Goal: Contribute content: Contribute content

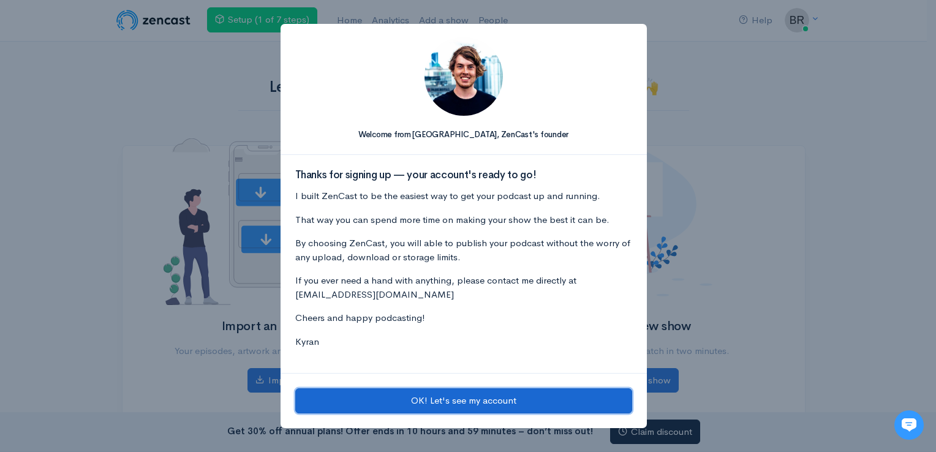
click at [495, 399] on button "OK! Let's see my account" at bounding box center [463, 400] width 337 height 25
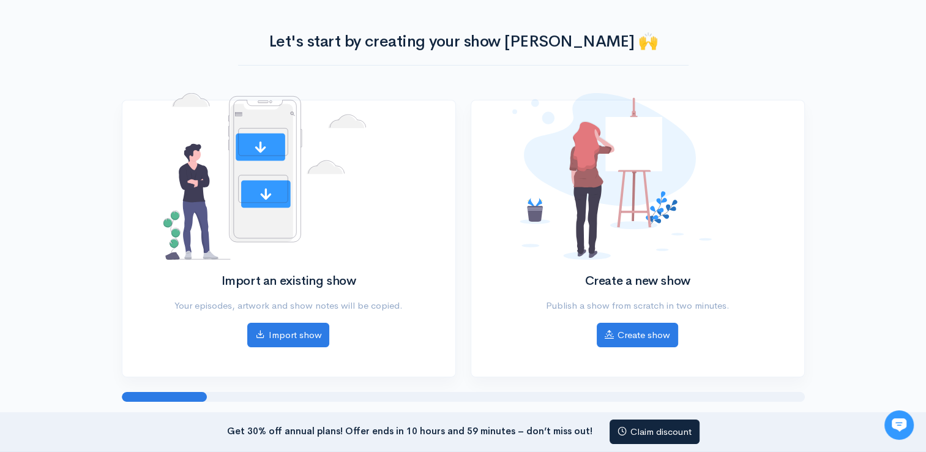
scroll to position [47, 0]
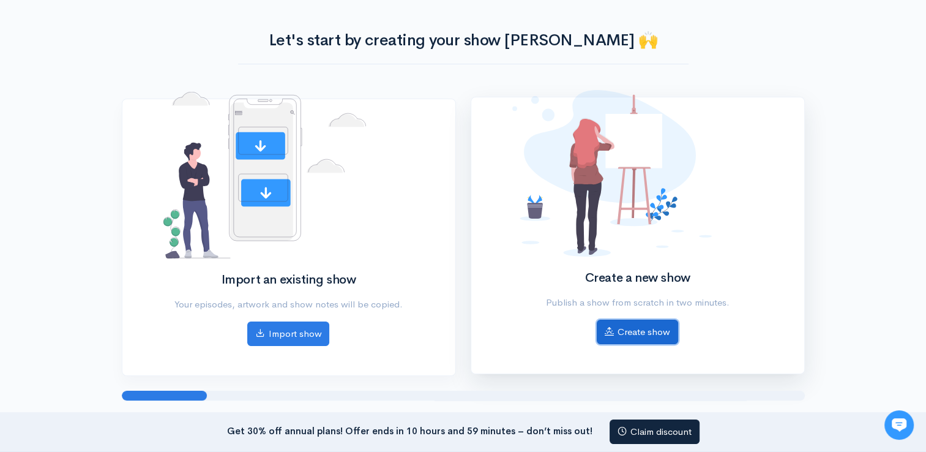
click at [655, 331] on link "Create show" at bounding box center [637, 332] width 81 height 25
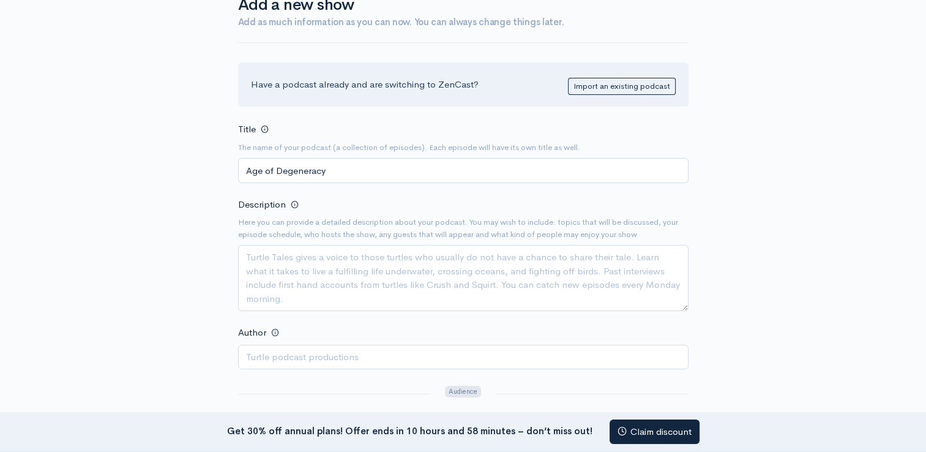
scroll to position [95, 0]
type input "Age of Degeneracy"
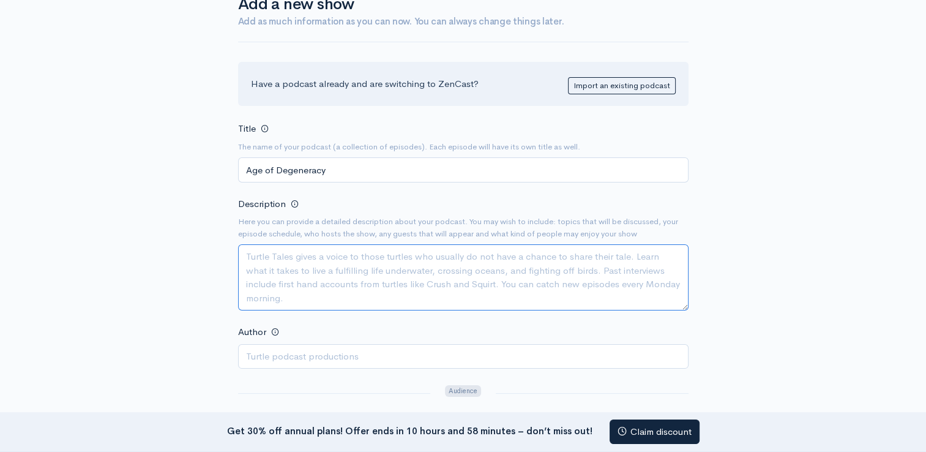
click at [316, 266] on textarea "Description" at bounding box center [463, 277] width 451 height 66
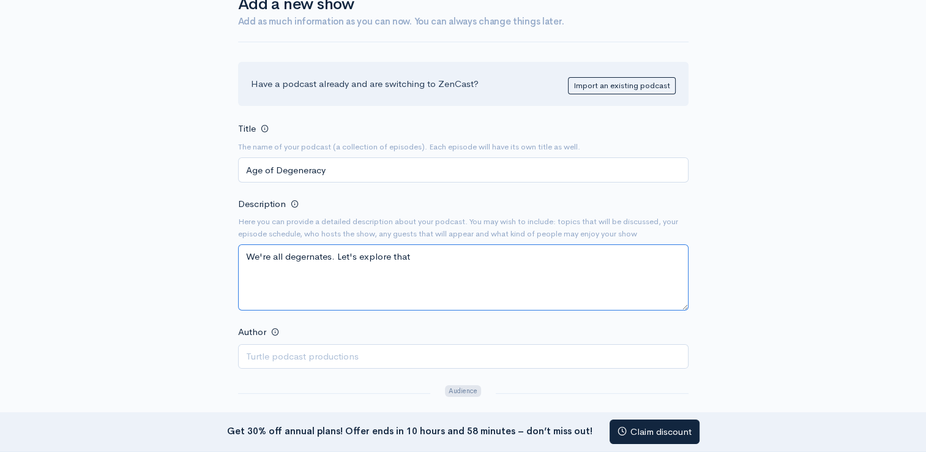
drag, startPoint x: 323, startPoint y: 263, endPoint x: 315, endPoint y: 254, distance: 13.0
click at [448, 255] on textarea "We're all degenerates. Let's explore that" at bounding box center [463, 277] width 451 height 66
type textarea "We're all degenerates. Let's explore that"
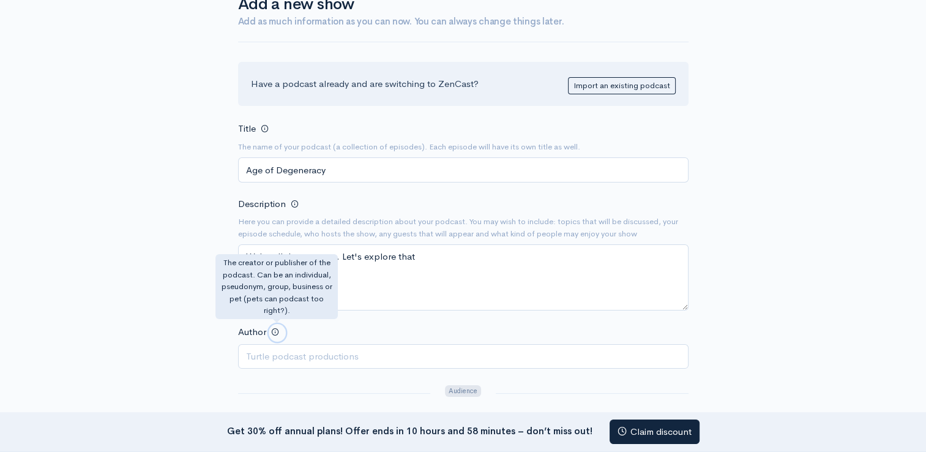
drag, startPoint x: 426, startPoint y: 361, endPoint x: 277, endPoint y: 329, distance: 152.8
click at [277, 329] on span at bounding box center [275, 332] width 8 height 8
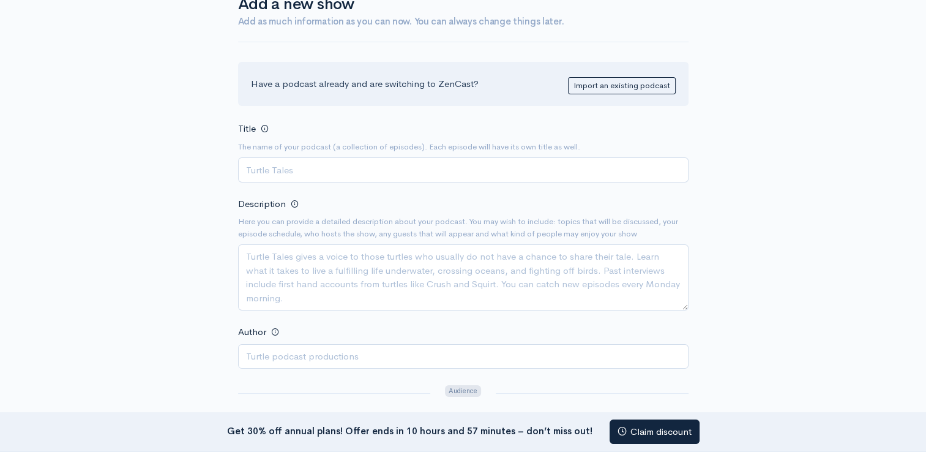
scroll to position [33, 0]
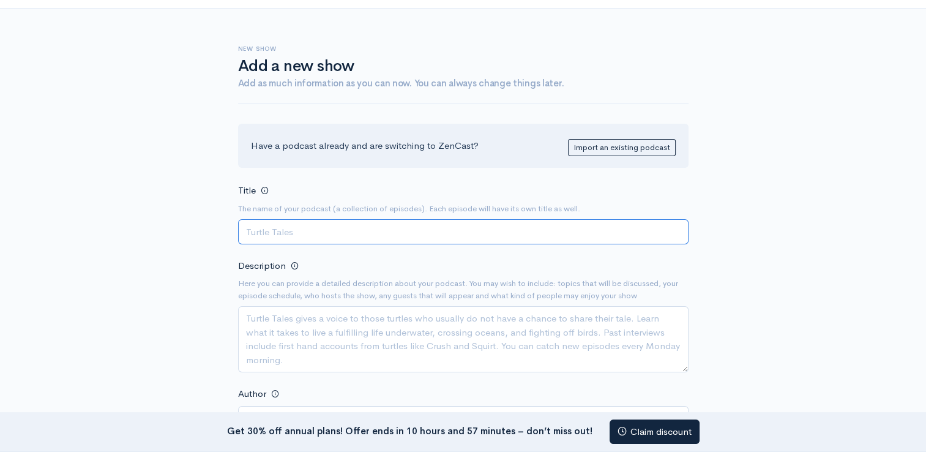
click at [399, 234] on input "Title" at bounding box center [463, 231] width 451 height 25
type input "Age of Degeneracy"
click at [377, 300] on div "Description Here you can provide a detailed description about your podcast. You…" at bounding box center [463, 315] width 451 height 115
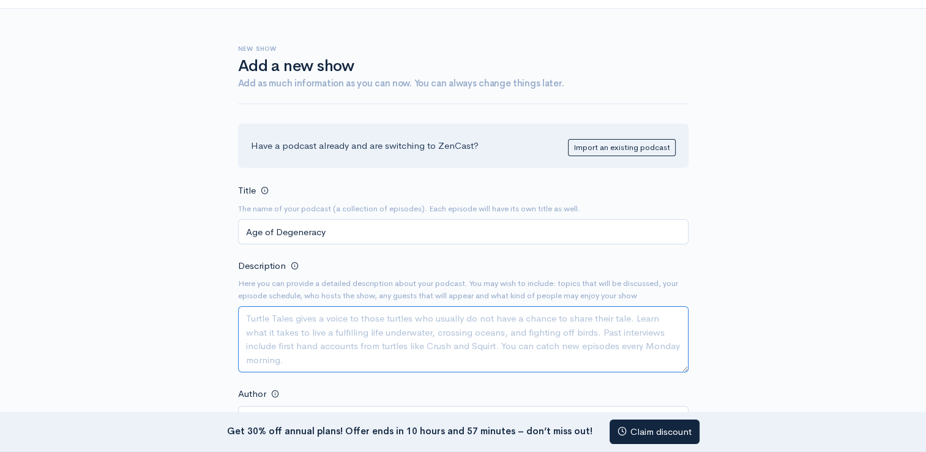
click at [364, 322] on textarea "Description" at bounding box center [463, 339] width 451 height 66
type textarea "w"
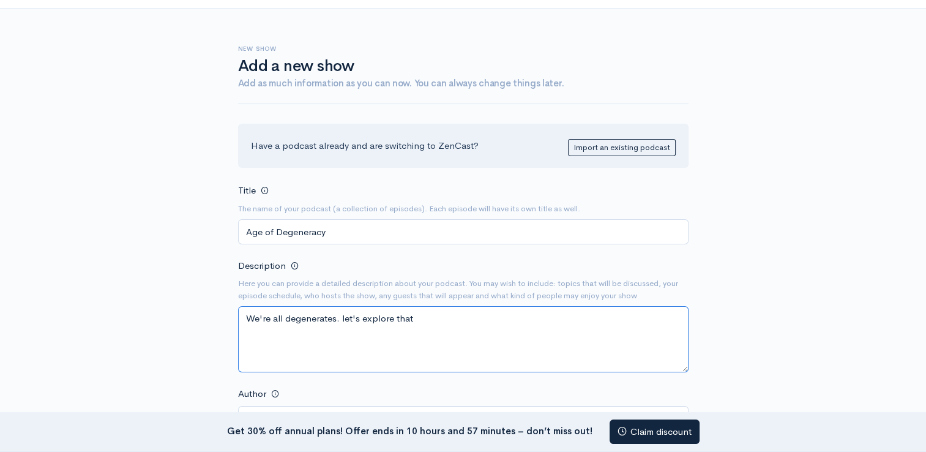
click at [345, 315] on textarea "We're all degenerates. let's explore that" at bounding box center [463, 339] width 451 height 66
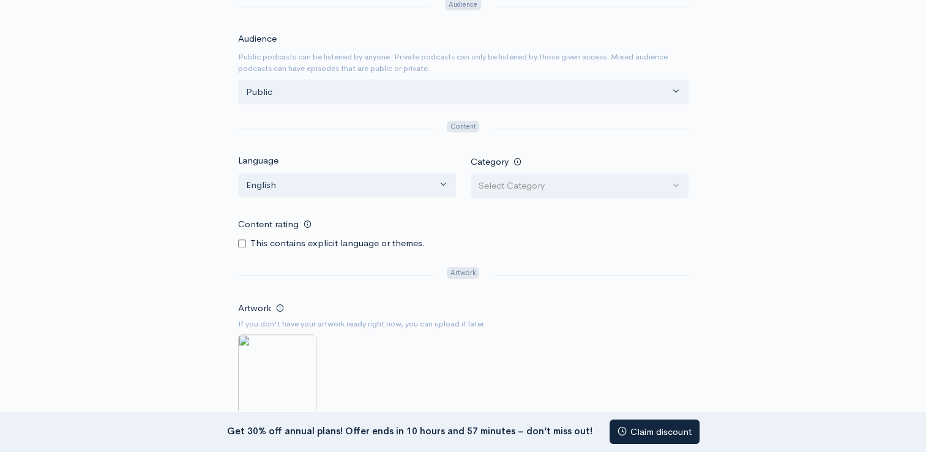
scroll to position [482, 0]
type textarea "We're all degenerates. Let's explore that"
click at [245, 239] on input "Content rating" at bounding box center [242, 243] width 8 height 8
checkbox input "true"
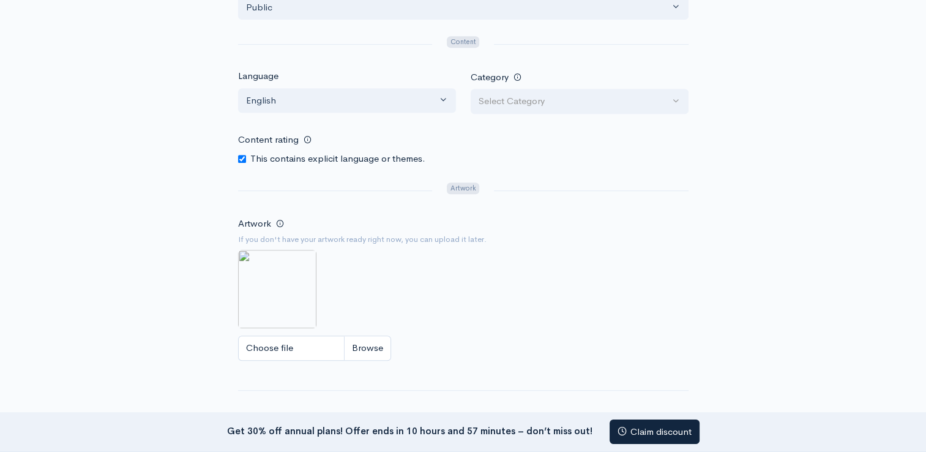
scroll to position [568, 0]
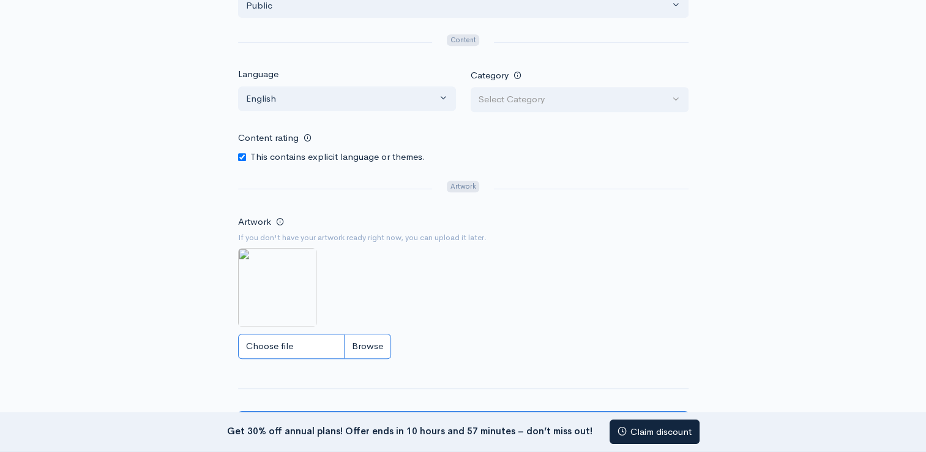
click at [375, 339] on input "Choose file" at bounding box center [314, 346] width 153 height 25
type input "C:\fakepath\1000021126.jpg"
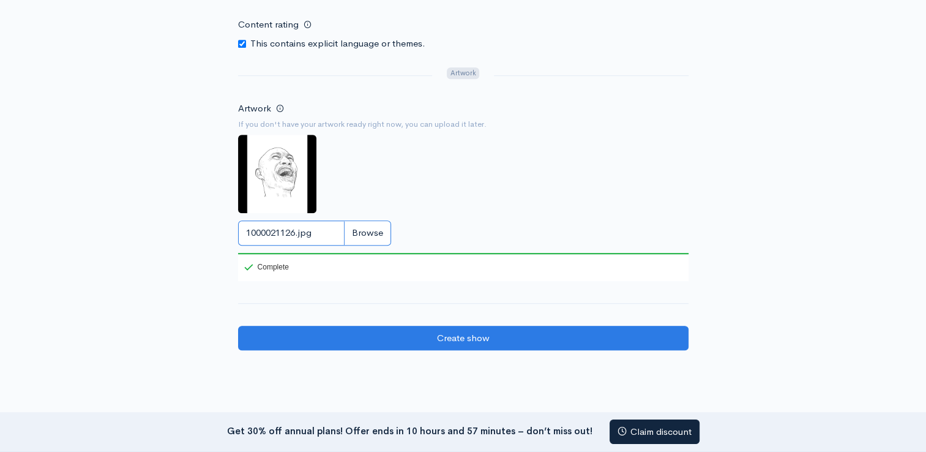
scroll to position [681, 0]
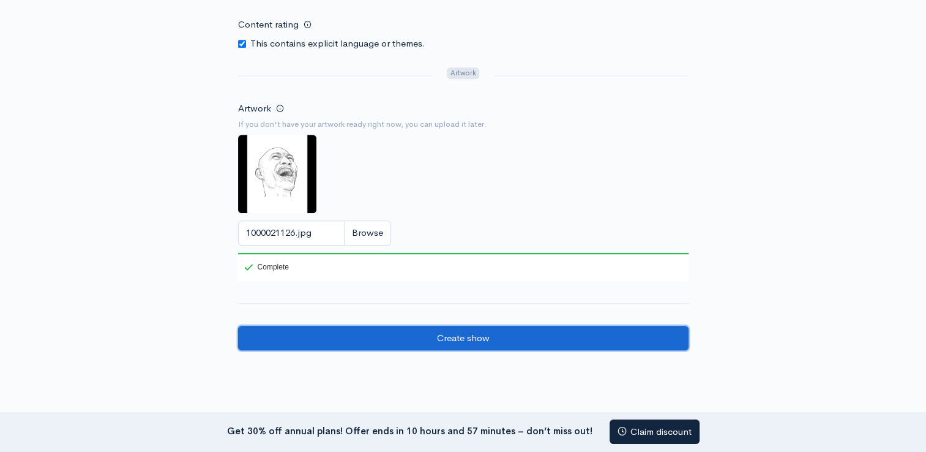
click at [456, 334] on input "Create show" at bounding box center [463, 338] width 451 height 25
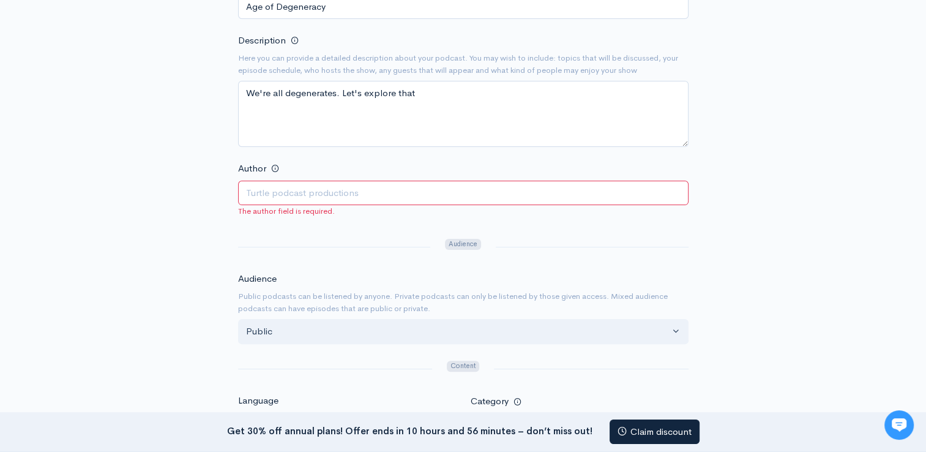
scroll to position [259, 0]
click at [294, 190] on input "Author" at bounding box center [463, 192] width 451 height 25
type input "B"
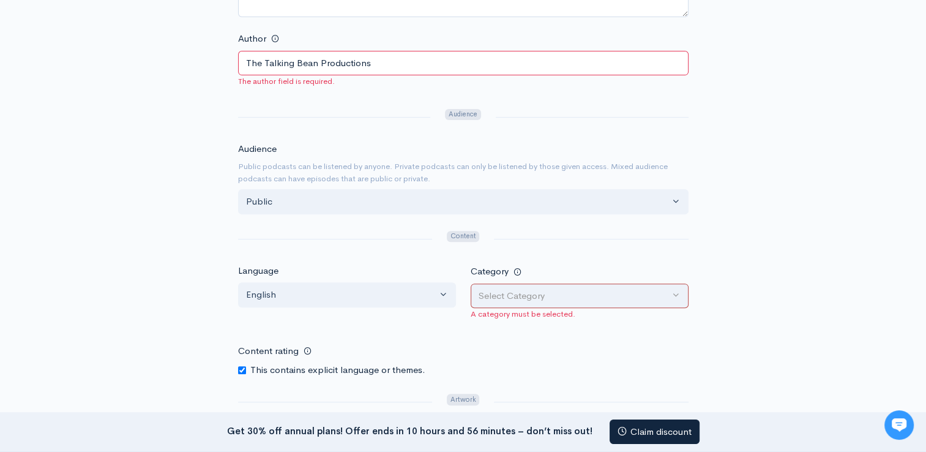
scroll to position [431, 0]
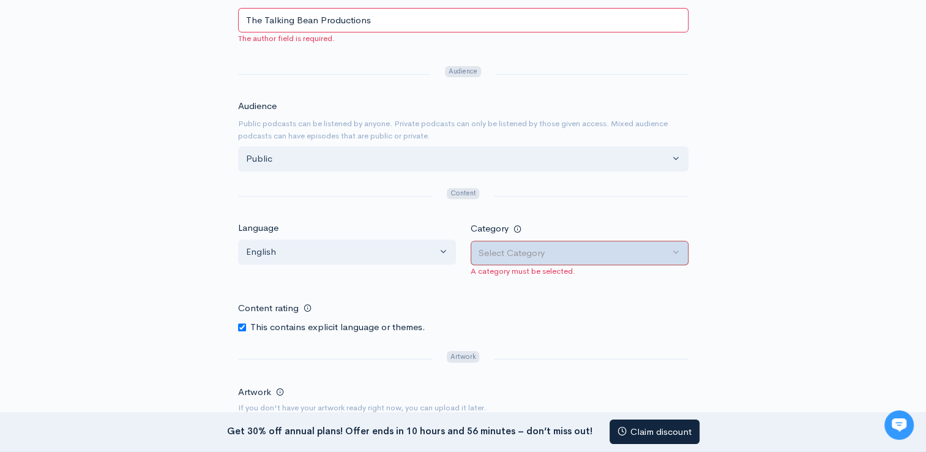
type input "The Talking Bean Productions"
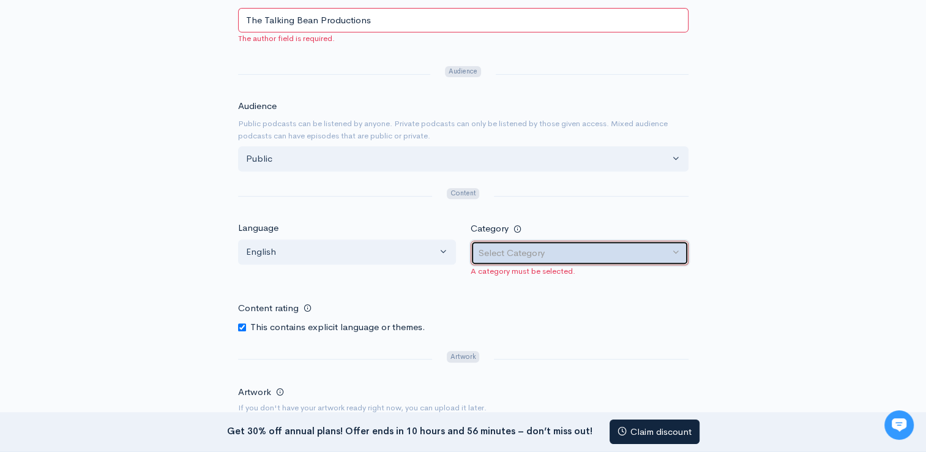
click at [525, 258] on button "Select Category" at bounding box center [580, 253] width 218 height 25
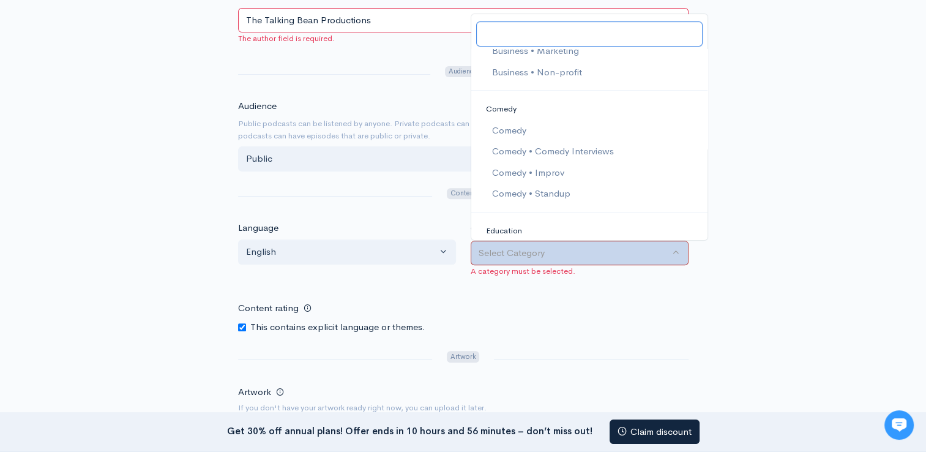
scroll to position [377, 0]
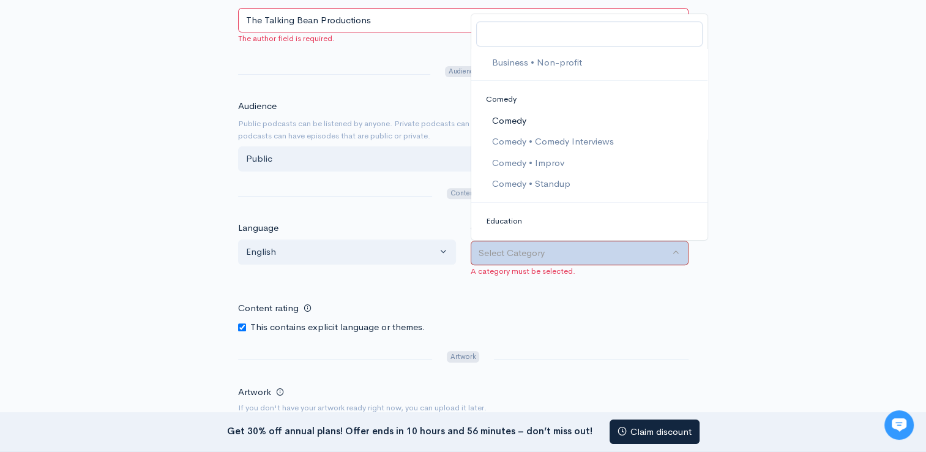
click at [526, 121] on span "Comedy" at bounding box center [509, 120] width 34 height 14
select select "Comedy"
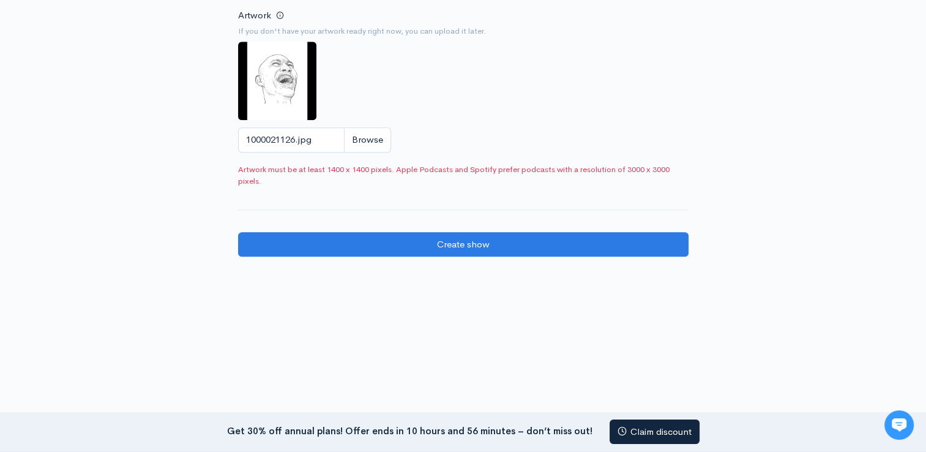
scroll to position [808, 0]
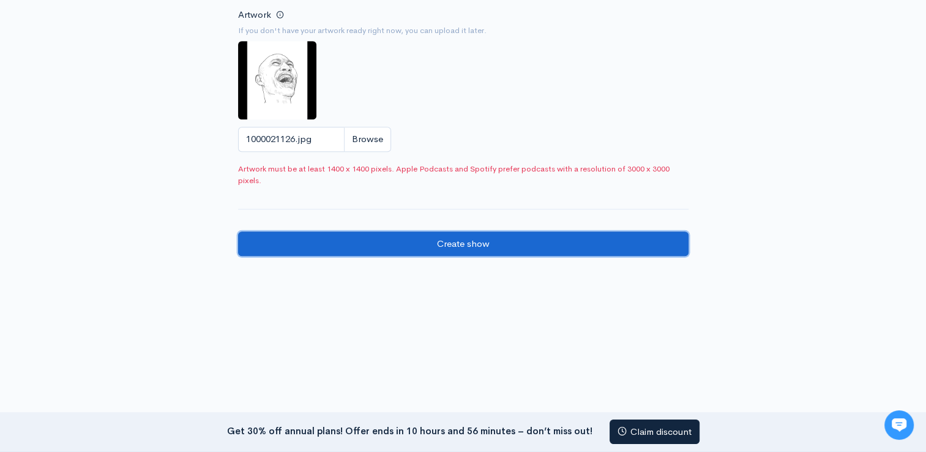
click at [422, 242] on input "Create show" at bounding box center [463, 243] width 451 height 25
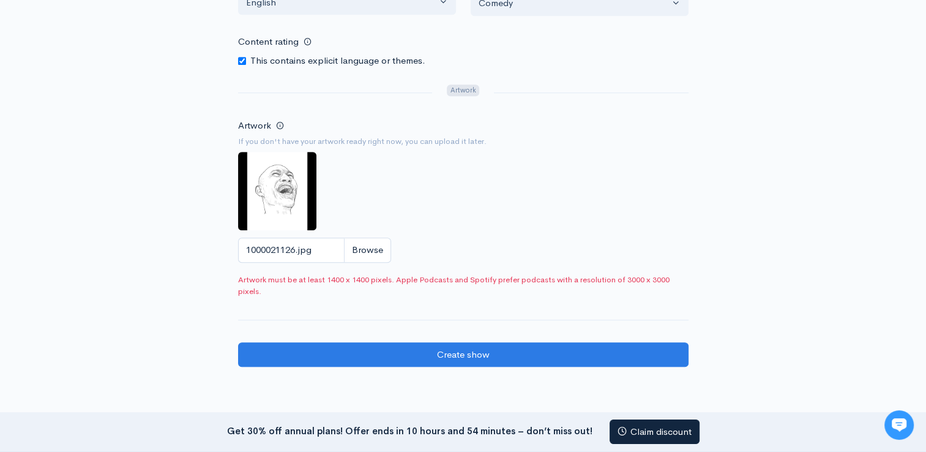
scroll to position [643, 0]
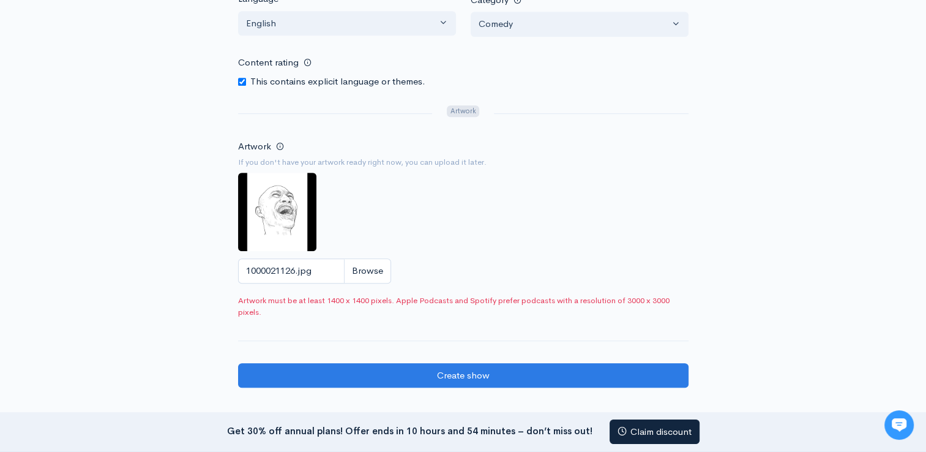
click at [263, 205] on img at bounding box center [277, 212] width 78 height 78
click at [370, 272] on input "1000021126.jpg" at bounding box center [314, 270] width 153 height 25
type input "C:\fakepath\1000021126.jpg"
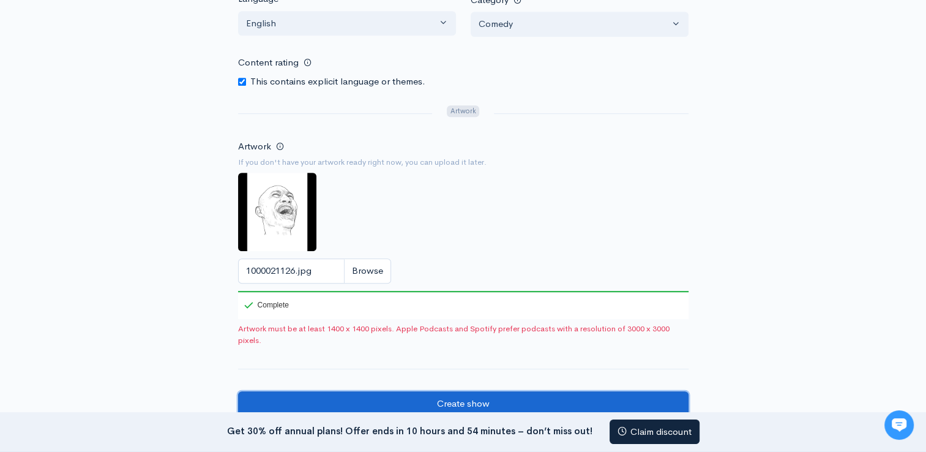
click at [492, 402] on input "Create show" at bounding box center [463, 403] width 451 height 25
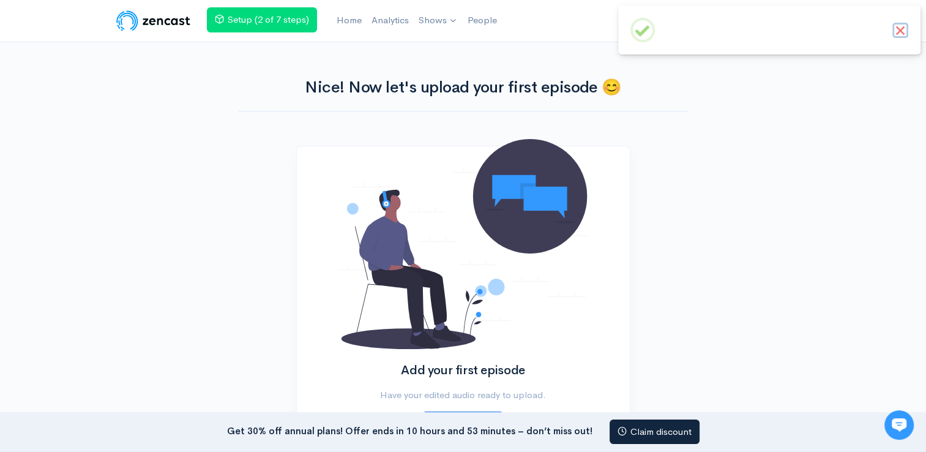
click at [904, 34] on button "×" at bounding box center [901, 31] width 16 height 16
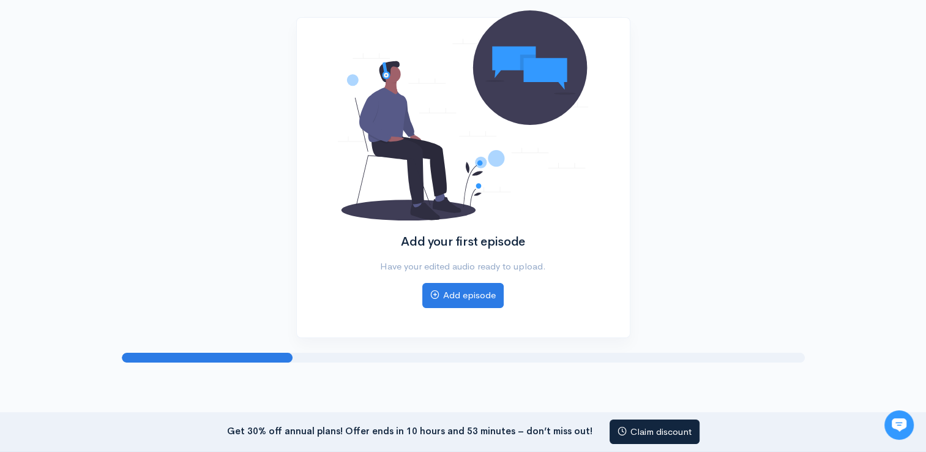
scroll to position [129, 0]
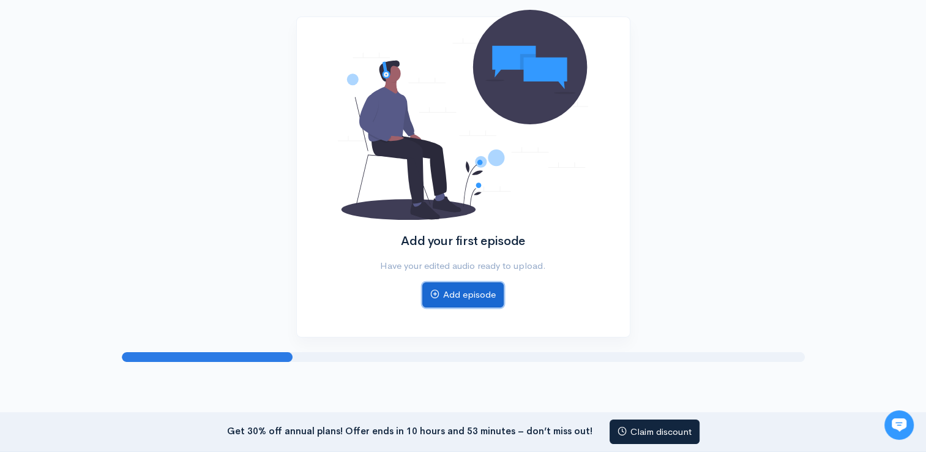
click at [481, 297] on link "Add episode" at bounding box center [463, 294] width 81 height 25
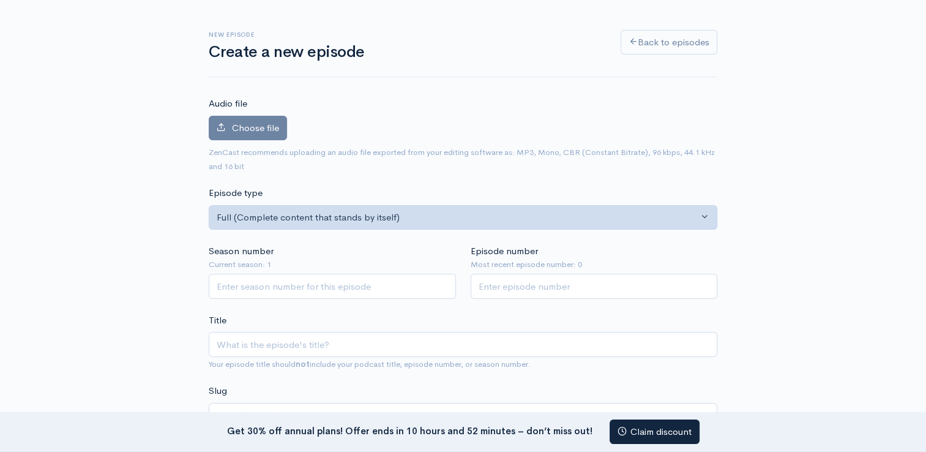
scroll to position [71, 0]
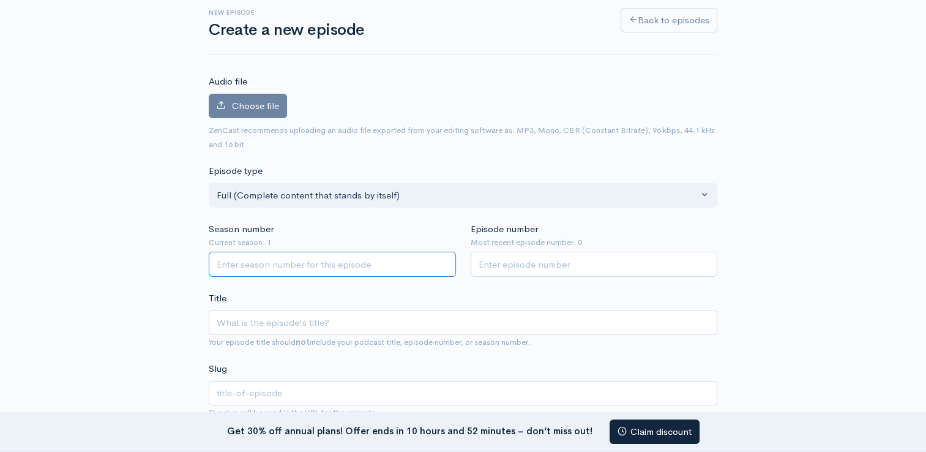
click at [391, 254] on input "Season number" at bounding box center [332, 264] width 247 height 25
click at [375, 269] on input "Season number" at bounding box center [332, 264] width 247 height 25
type input "1"
click at [525, 258] on input "Episode number" at bounding box center [594, 264] width 247 height 25
type input "1"
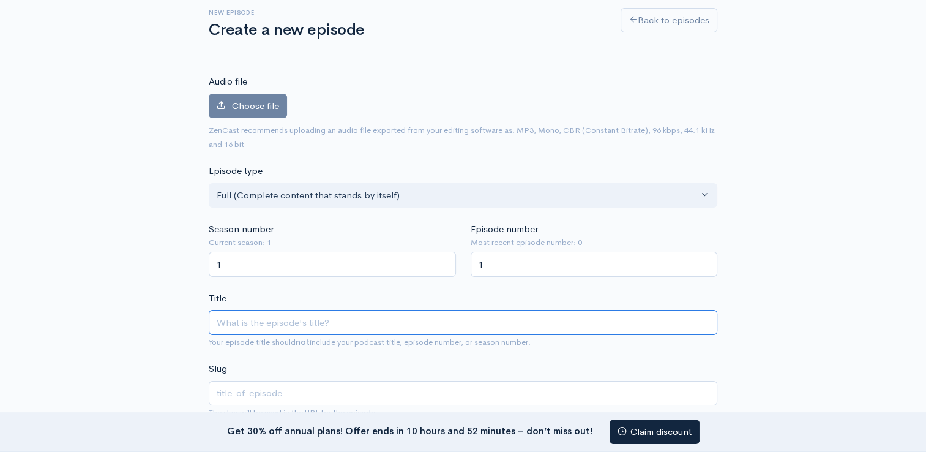
click at [478, 313] on input "Title" at bounding box center [463, 322] width 509 height 25
type input "S"
type input "s"
type input "Ste"
type input "ste"
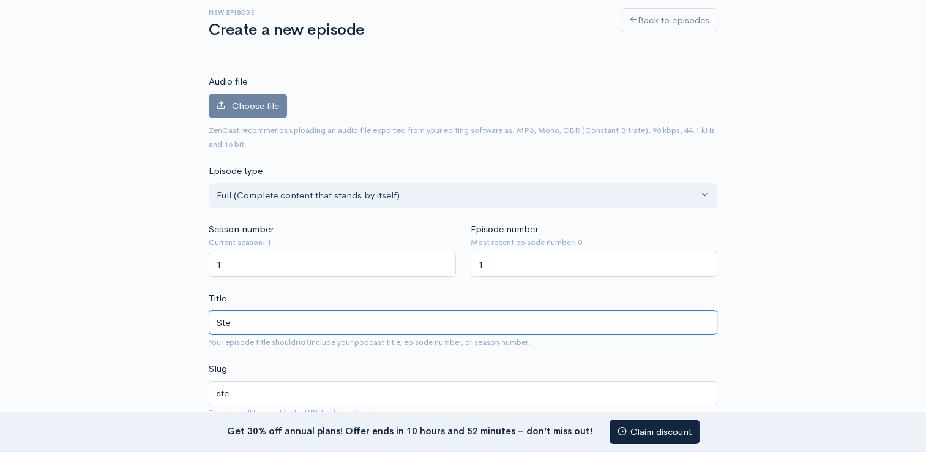
type input "Step"
type input "step"
type input "Step p"
type input "step-p"
type input "Step pn"
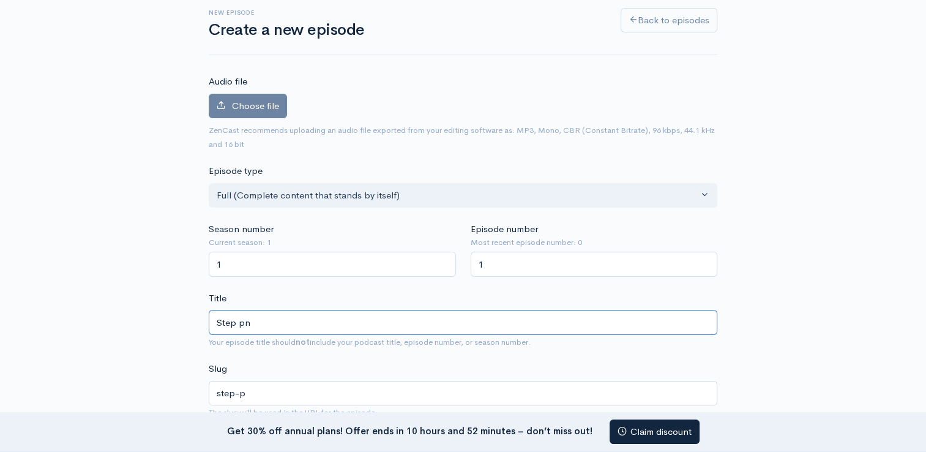
type input "step-pn"
type input "Step pn m"
type input "step-pn-m"
type input "Step pn"
type input "step-pn"
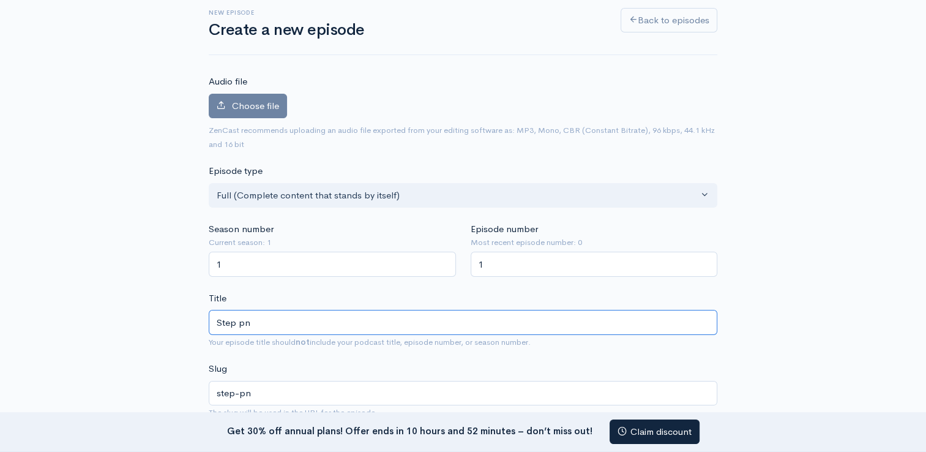
type input "Step p"
type input "step-p"
type input "Step"
type input "step"
type input "Step on"
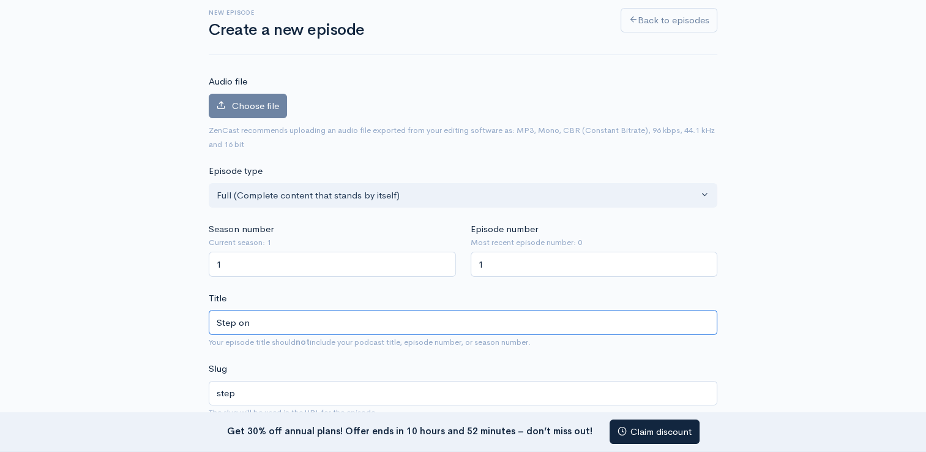
type input "step-on"
type input "Step on m"
type input "step-on-m"
type input "Step on my"
type input "step-on-my"
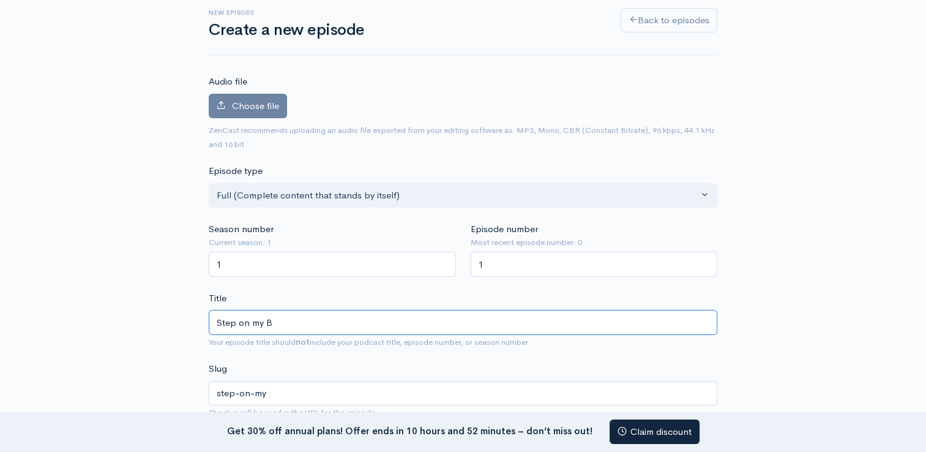
type input "Step on my BR"
type input "step-on-my-br"
type input "Step on my BRe"
type input "step-on-my-bre"
type input "Step on my BRea"
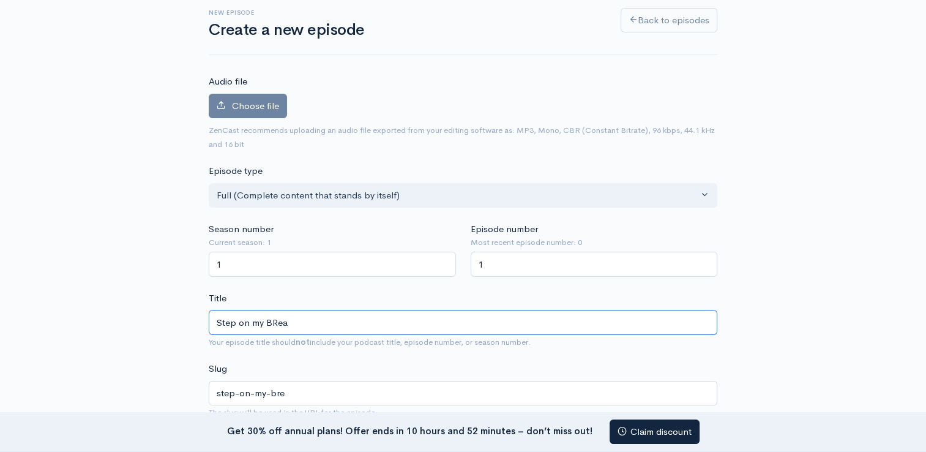
type input "step-on-my-brea"
type input "Step on my BReak"
type input "step-on-my-break"
type input "Step on my BRea"
type input "step-on-my-brea"
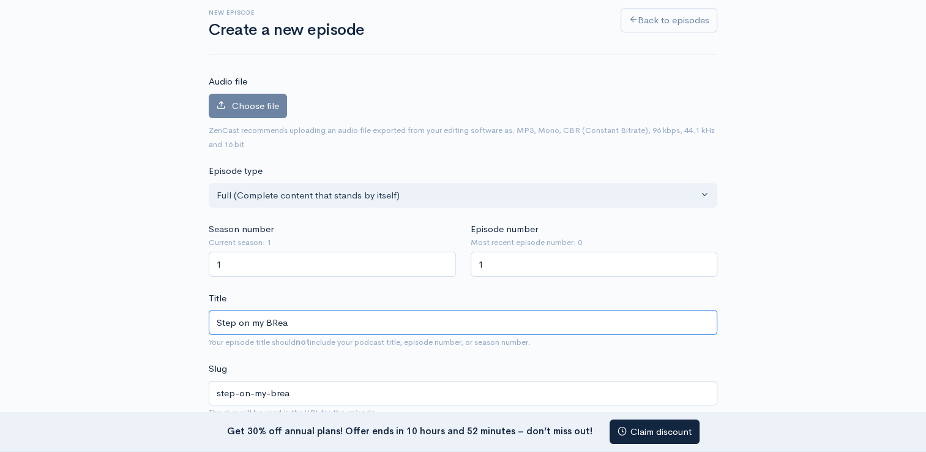
type input "Step on my BRe"
type input "step-on-my-bre"
type input "Step on my BR"
type input "step-on-my-br"
type input "Step on my B"
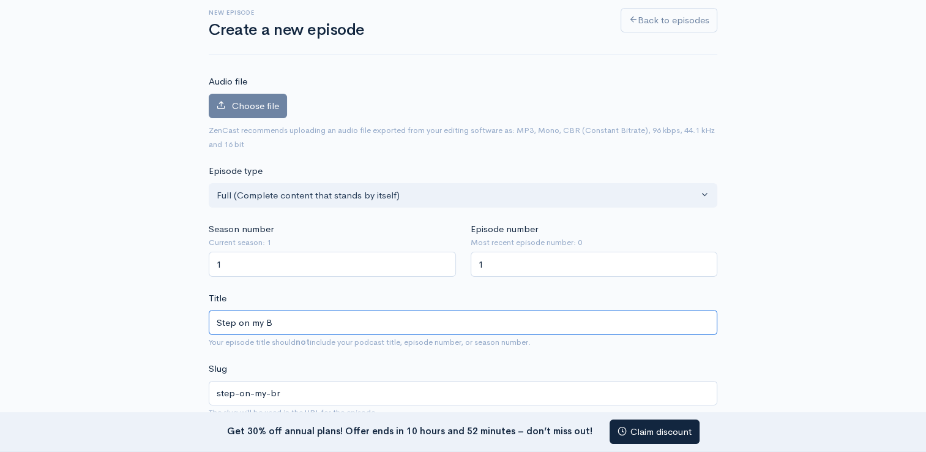
type input "step-on-my-b"
type input "Step on my Bre"
type input "step-on-my-bre"
type input "Step on my Brea"
type input "step-on-my-brea"
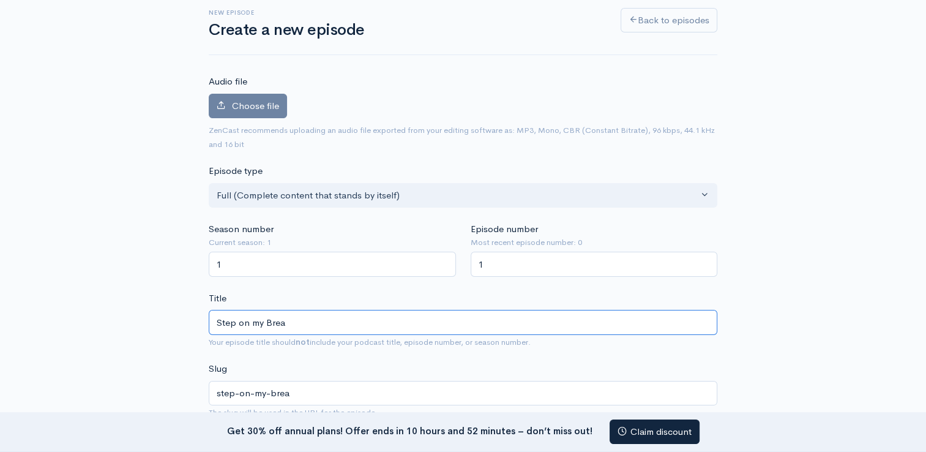
type input "Step on my Break"
type input "step-on-my-break"
type input "Step on my Breakf"
type input "step-on-my-breakf"
type input "Step on my Breakfa"
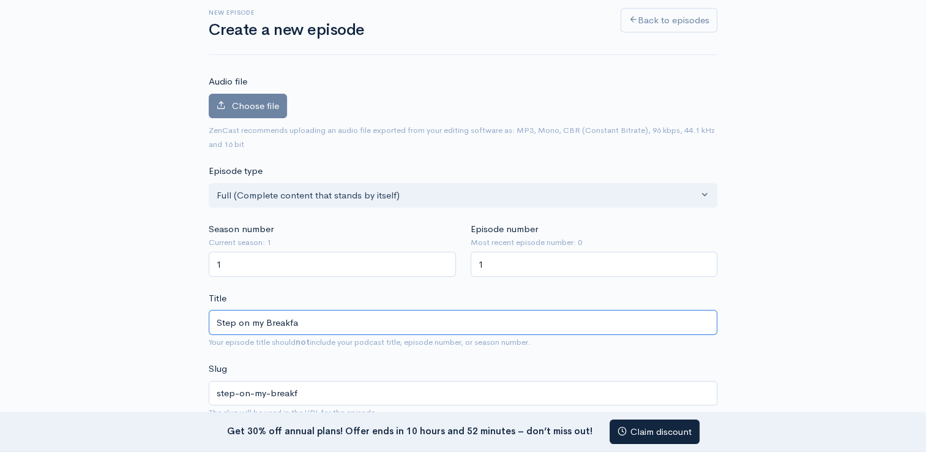
type input "step-on-my-breakfa"
type input "Step on my Breakfas"
type input "step-on-my-breakfas"
type input "Step on my Breakfast"
type input "step-on-my-breakfast"
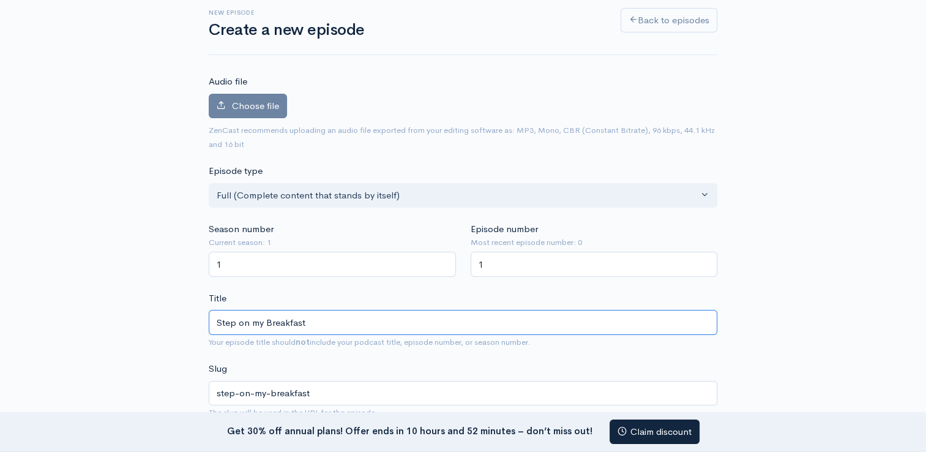
type input "Step on my Breakfastt"
type input "step-on-my-breakfastt"
click at [260, 325] on input "Step on my Breakfastt" at bounding box center [463, 322] width 509 height 25
type input "Step on y Breakfastt"
type input "step-on-y-breakfastt"
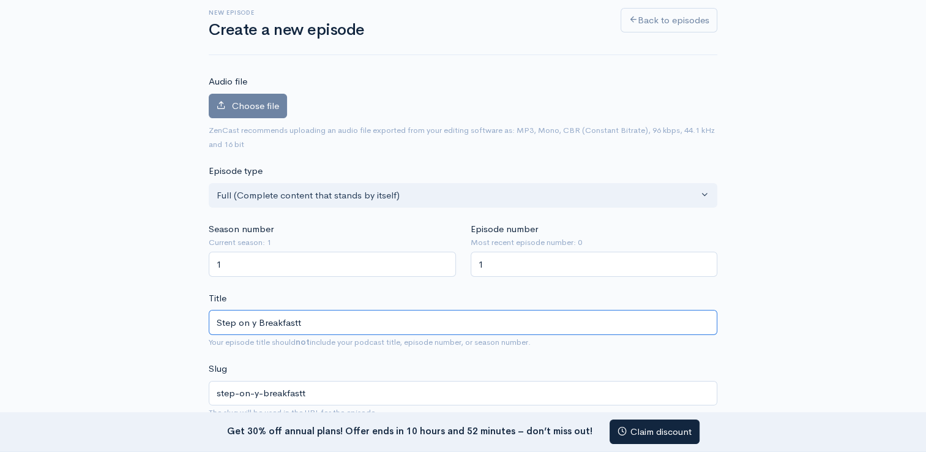
type input "Step on my Breakfastt"
type input "step-on-my-breakfastt"
type input "Step on y Breakfastt"
type input "step-on-y-breakfastt"
type input "Step on My Breakfastt"
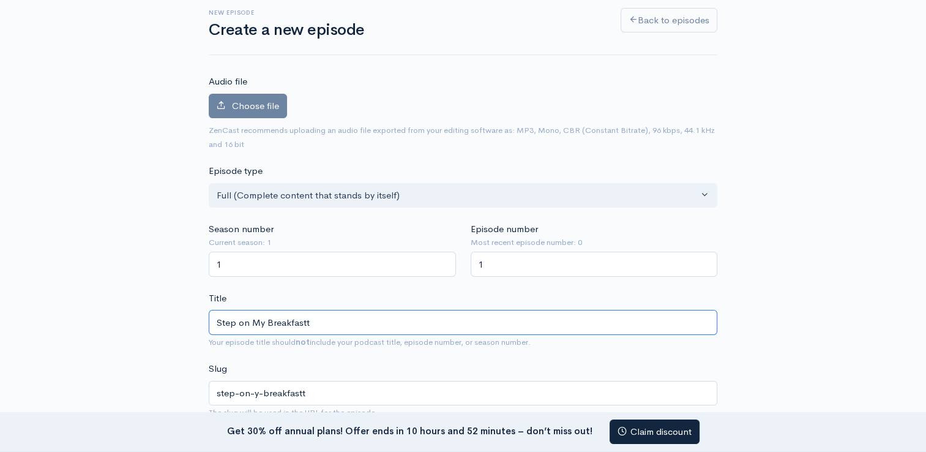
type input "step-on-my-breakfastt"
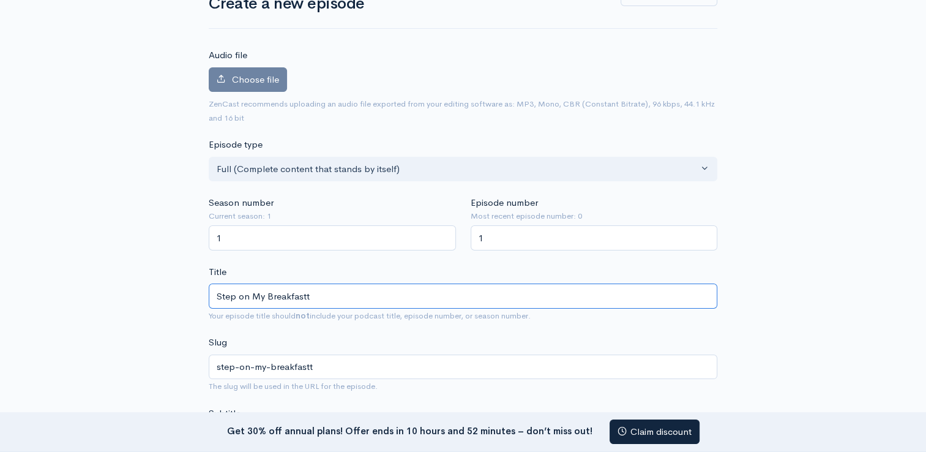
scroll to position [99, 0]
type input "Step on My Breakfast"
type input "step-on-my-breakfast"
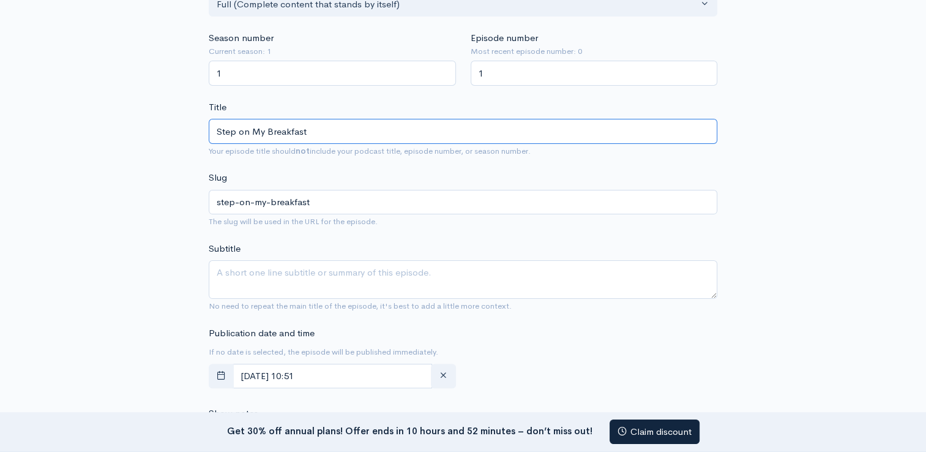
scroll to position [263, 0]
type input "Step on My Breakfast"
click at [337, 277] on textarea "Subtitle" at bounding box center [463, 278] width 509 height 39
type textarea "w"
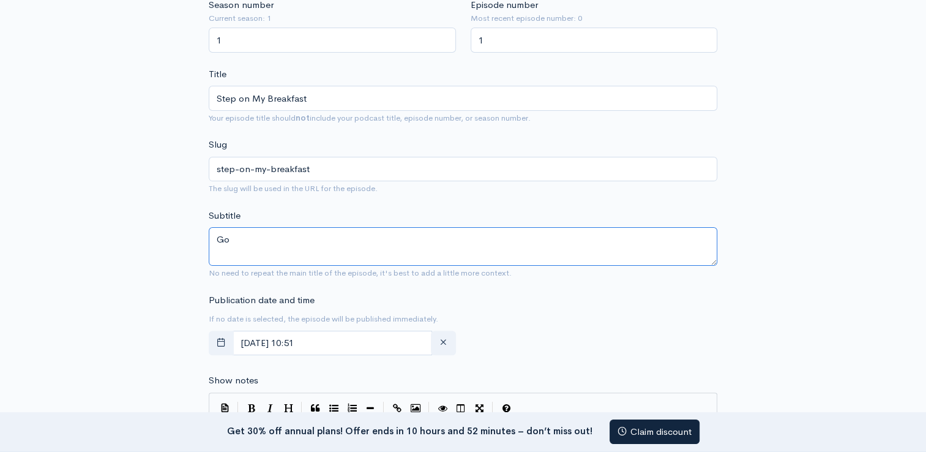
type textarea "G"
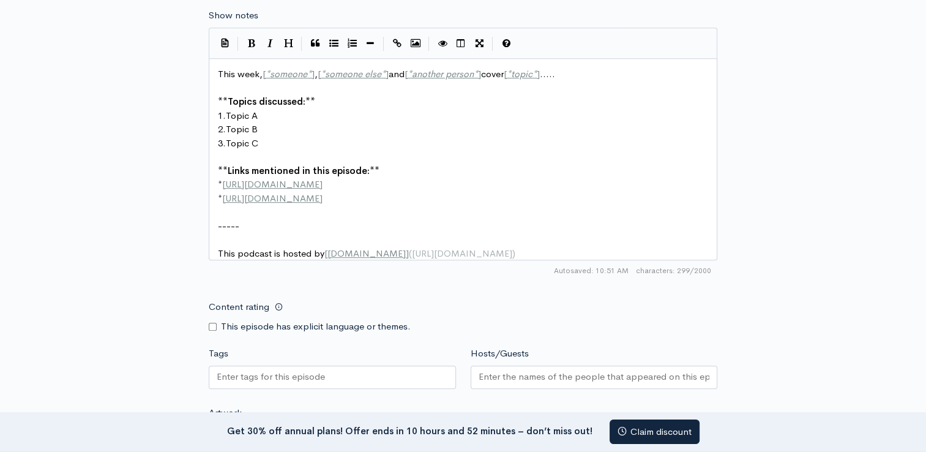
scroll to position [661, 0]
click at [213, 329] on input "Content rating" at bounding box center [213, 326] width 8 height 8
checkbox input "true"
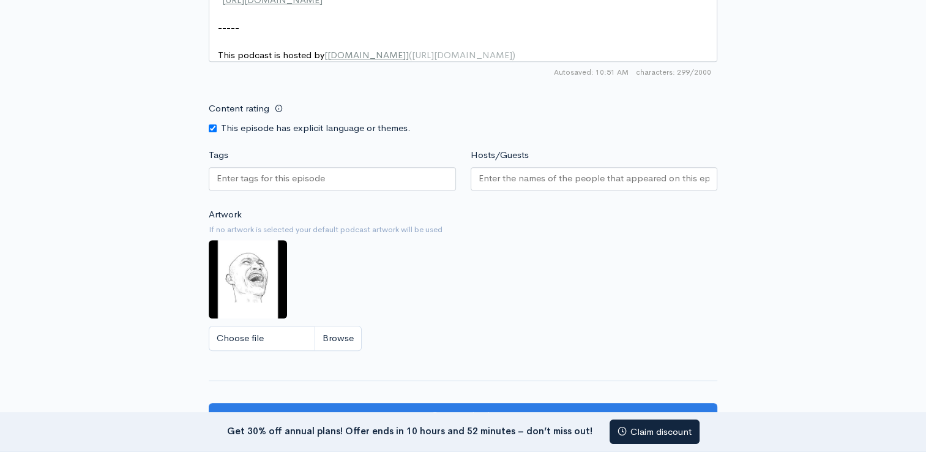
scroll to position [864, 0]
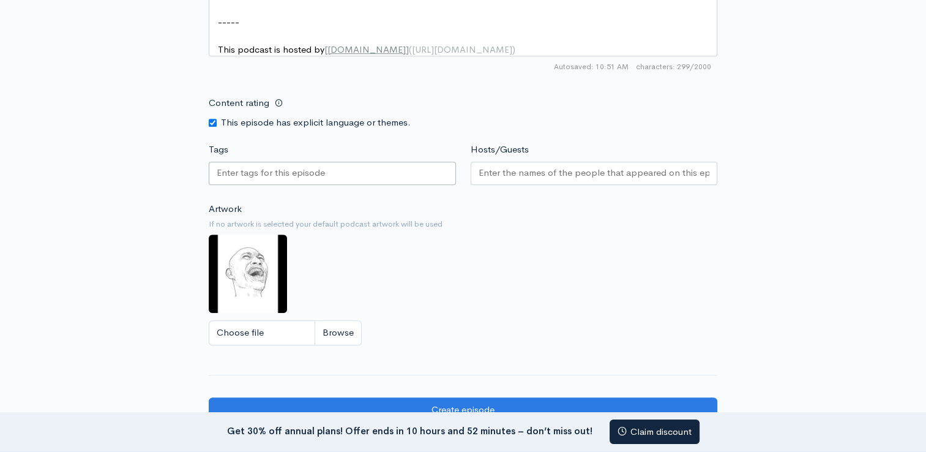
click at [306, 185] on div at bounding box center [332, 173] width 247 height 23
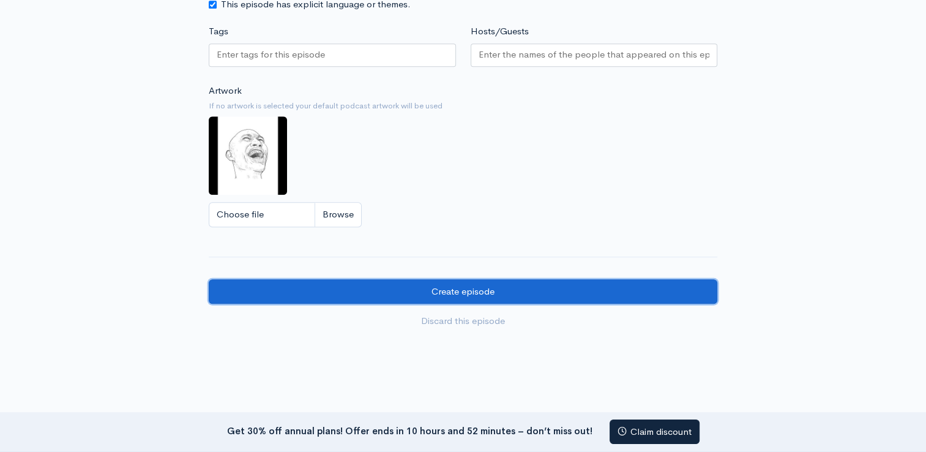
click at [522, 304] on input "Create episode" at bounding box center [463, 291] width 509 height 25
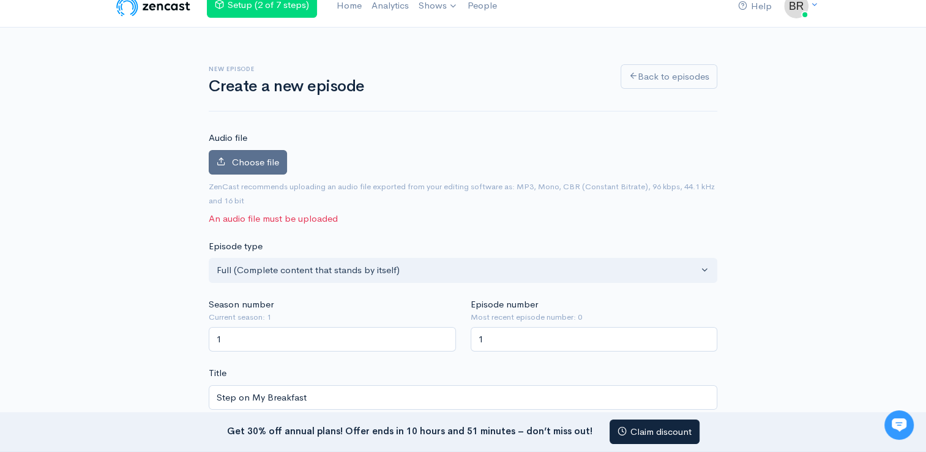
click at [277, 168] on label "Choose file" at bounding box center [248, 162] width 78 height 25
click at [0, 0] on input "Choose file" at bounding box center [0, 0] width 0 height 0
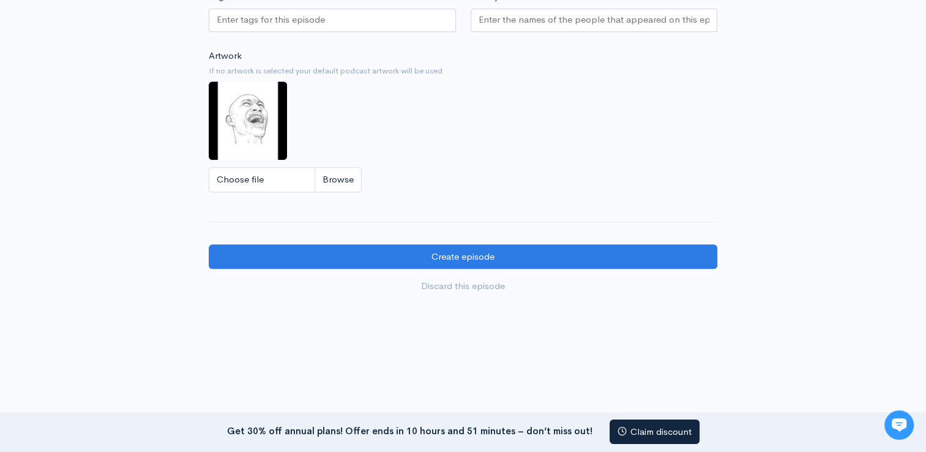
scroll to position [1106, 0]
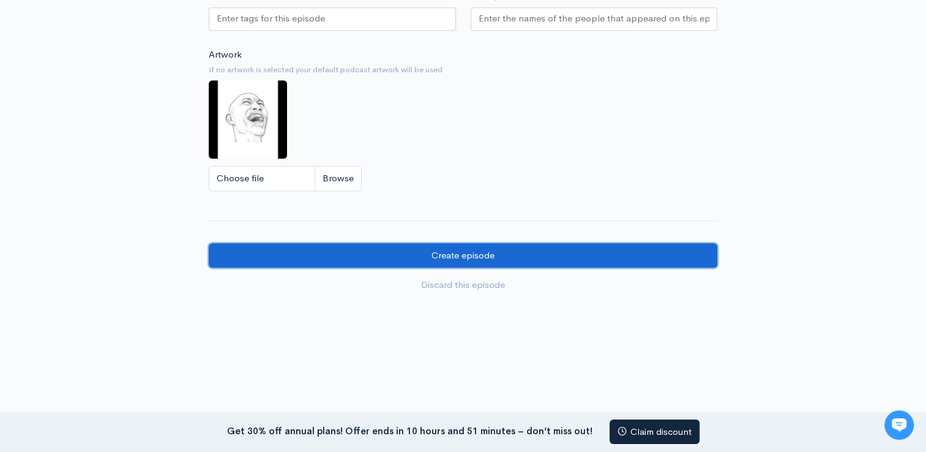
click at [293, 266] on input "Create episode" at bounding box center [463, 255] width 509 height 25
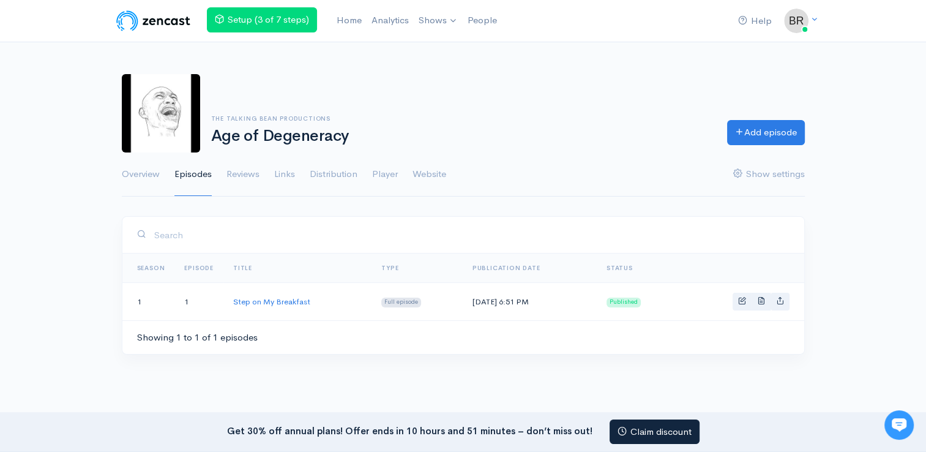
click at [296, 182] on ul "Overview Episodes Reviews Links Distribution Player Website Show settings" at bounding box center [463, 174] width 683 height 44
click at [294, 181] on link "Links" at bounding box center [284, 174] width 21 height 44
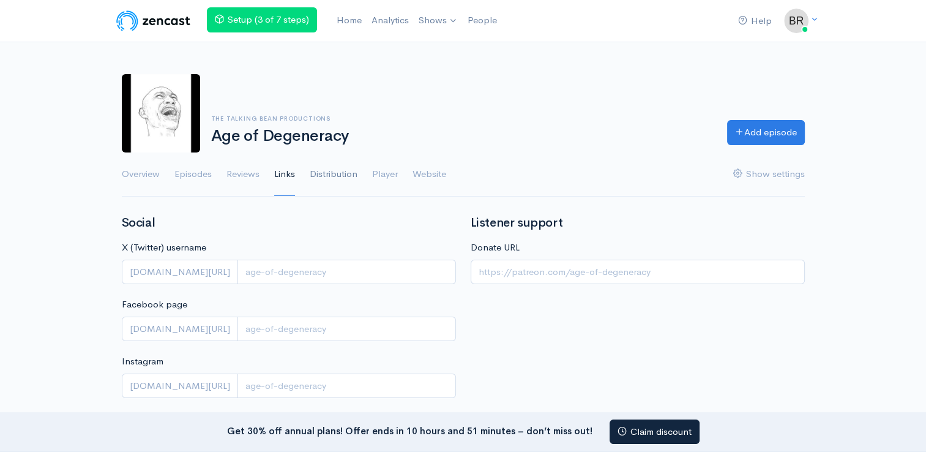
click at [344, 178] on link "Distribution" at bounding box center [334, 174] width 48 height 44
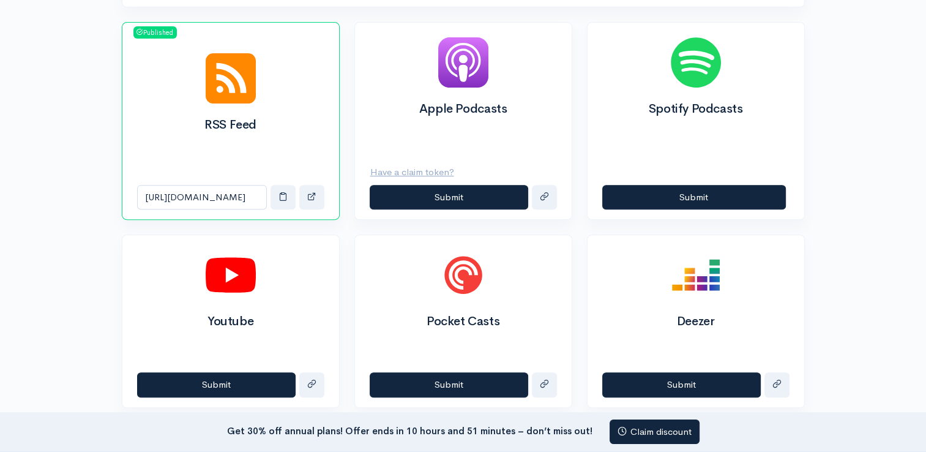
scroll to position [499, 0]
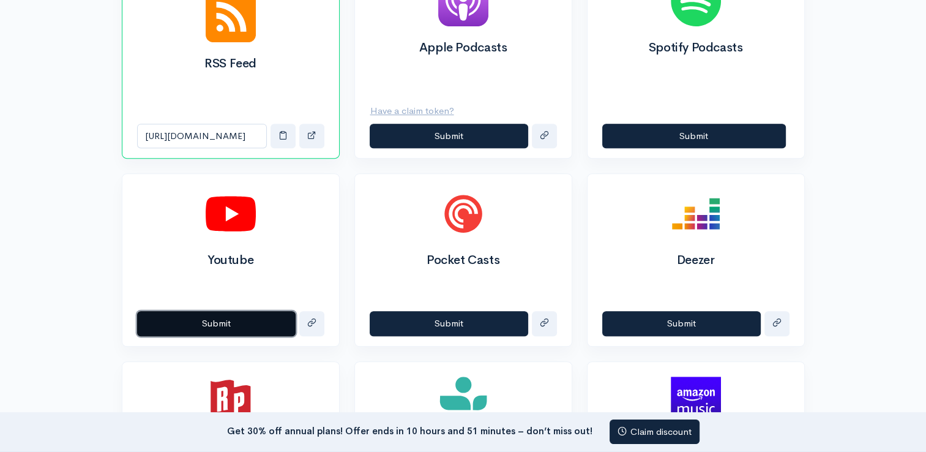
click at [233, 322] on button "Submit" at bounding box center [216, 323] width 159 height 25
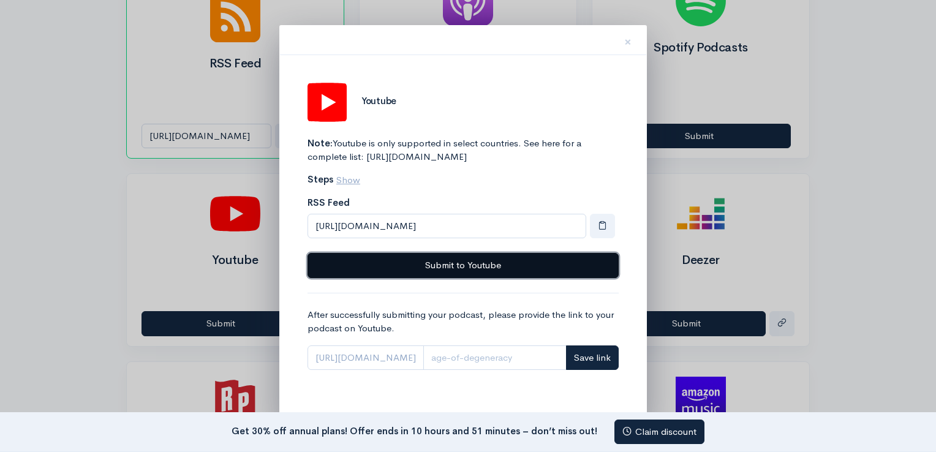
click at [444, 278] on button "Submit to Youtube" at bounding box center [462, 265] width 311 height 25
click at [511, 274] on button "Submit to Youtube" at bounding box center [462, 265] width 311 height 25
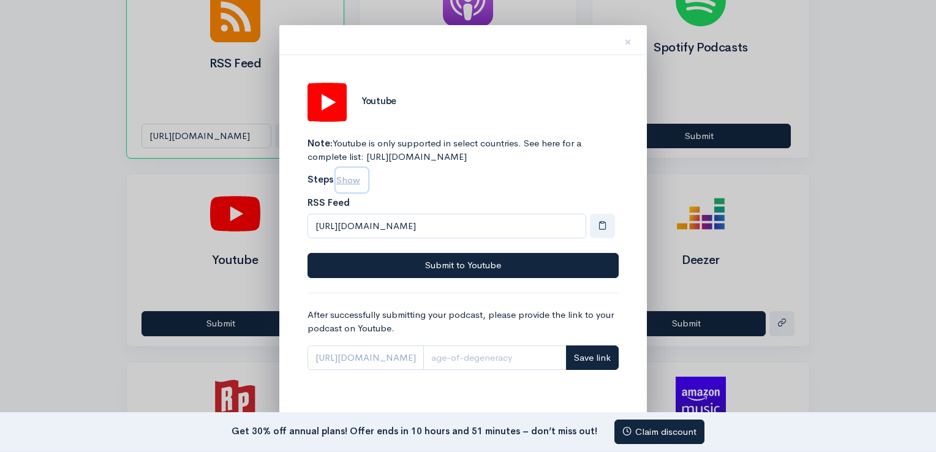
click at [349, 186] on u "Show" at bounding box center [348, 180] width 24 height 12
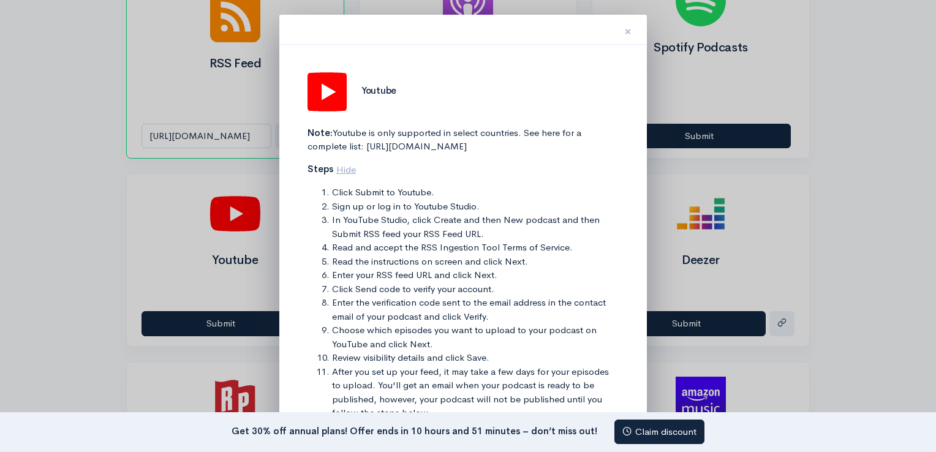
click at [624, 28] on span "×" at bounding box center [627, 32] width 7 height 18
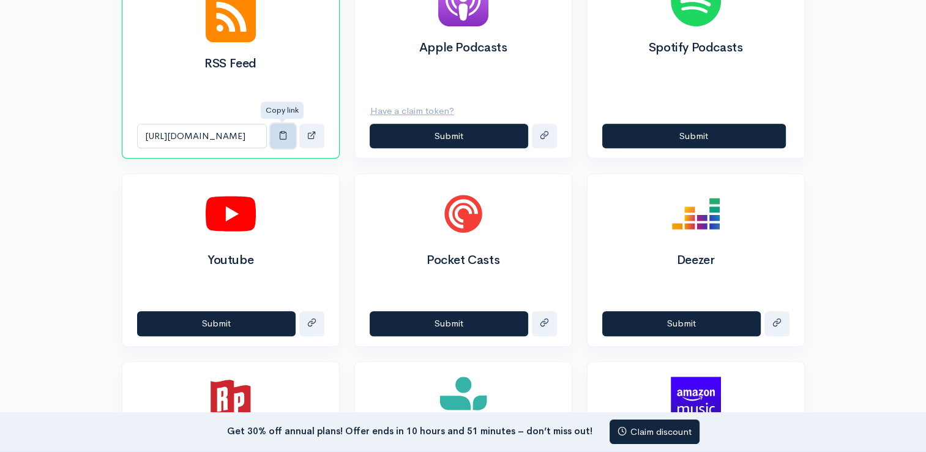
click at [285, 133] on span "button" at bounding box center [283, 134] width 9 height 9
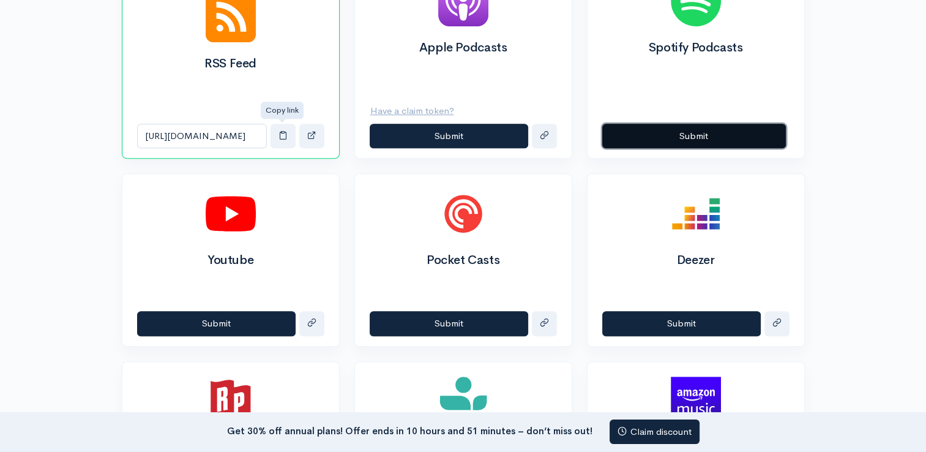
click at [642, 127] on button "Submit" at bounding box center [695, 136] width 184 height 25
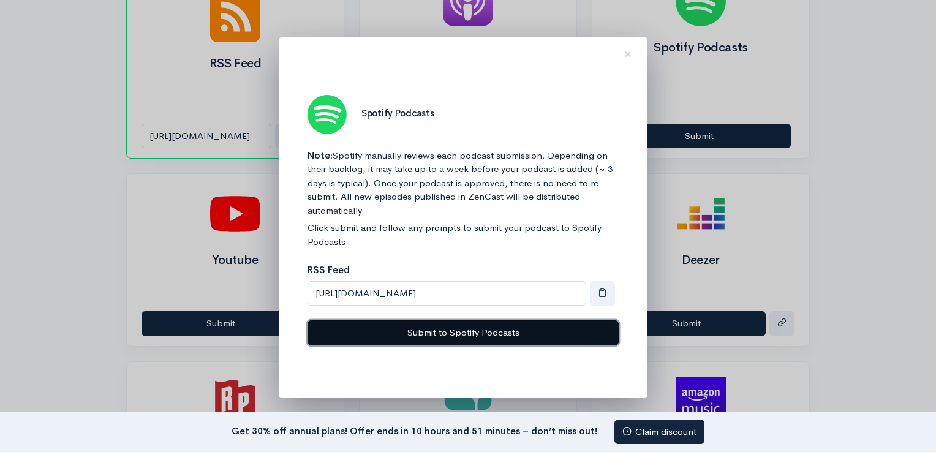
click at [497, 334] on button "Submit to Spotify Podcasts" at bounding box center [462, 332] width 311 height 25
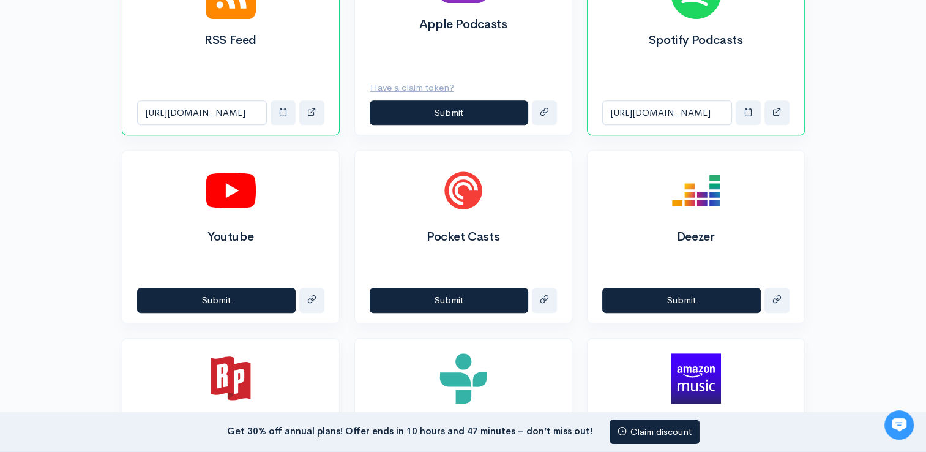
scroll to position [527, 0]
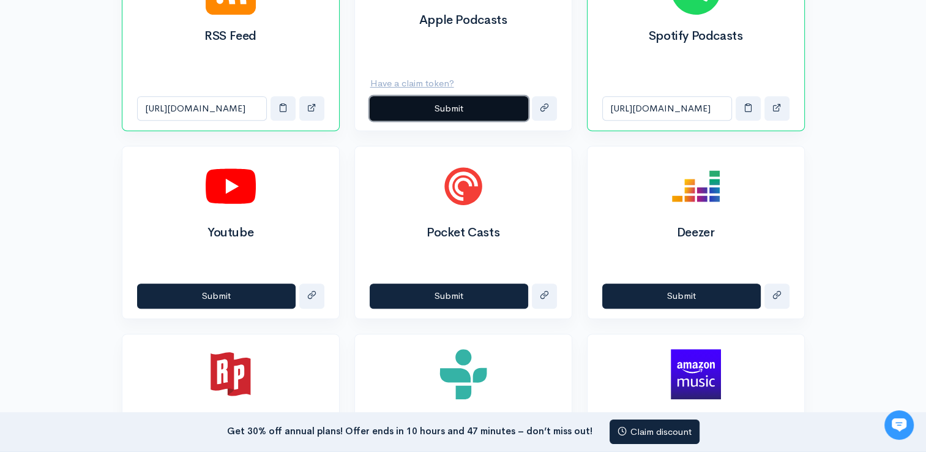
click at [464, 111] on button "Submit" at bounding box center [449, 108] width 159 height 25
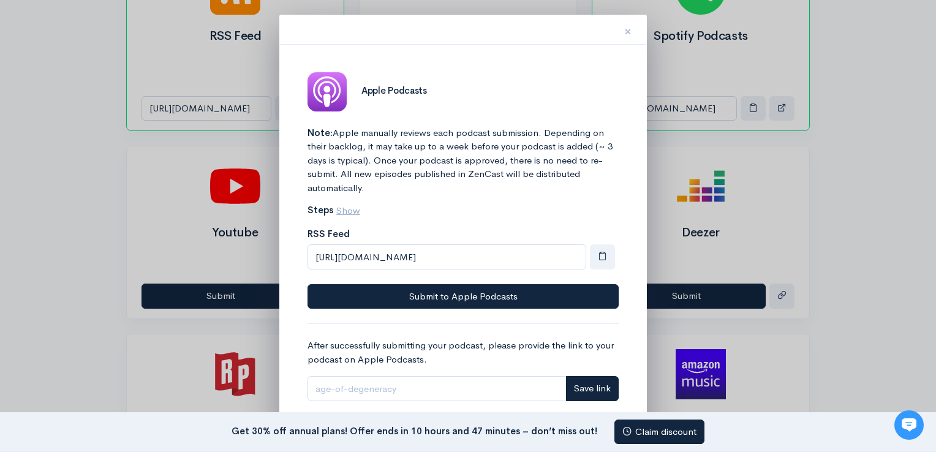
click at [627, 29] on span "×" at bounding box center [627, 32] width 7 height 18
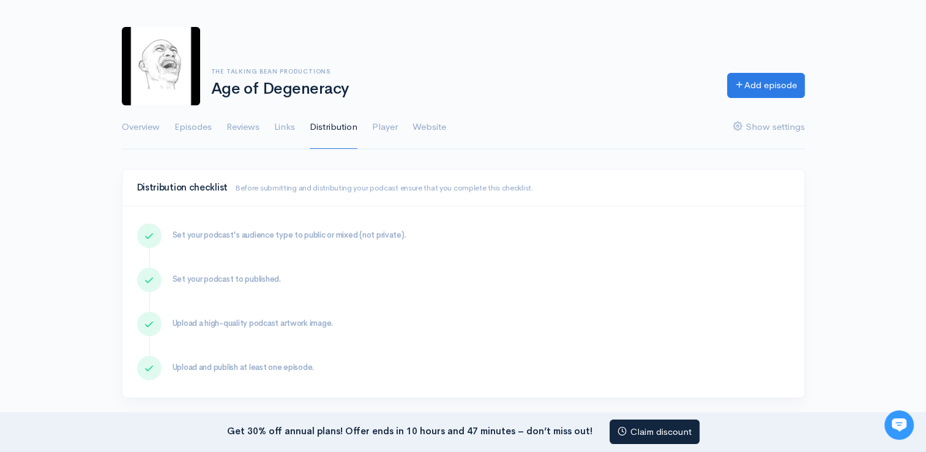
scroll to position [46, 0]
click at [392, 129] on link "Player" at bounding box center [385, 129] width 26 height 44
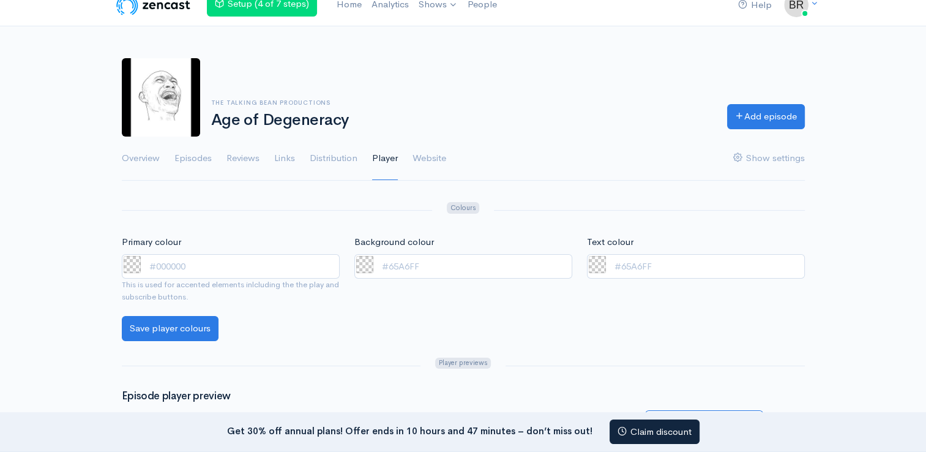
scroll to position [17, 0]
click at [420, 171] on link "Website" at bounding box center [430, 158] width 34 height 44
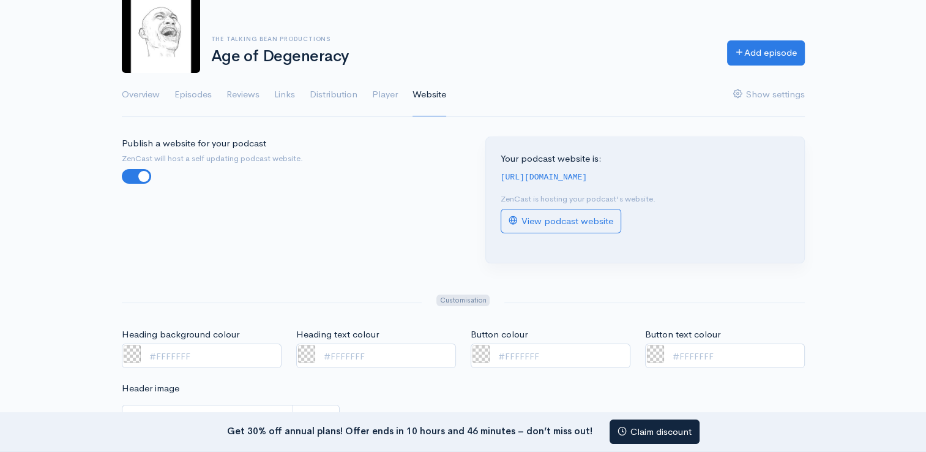
scroll to position [81, 0]
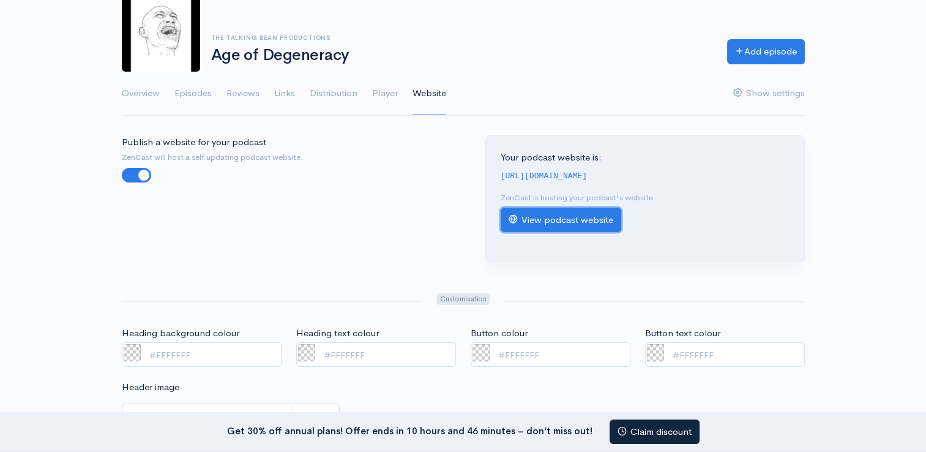
click at [576, 223] on link "View podcast website" at bounding box center [561, 220] width 121 height 25
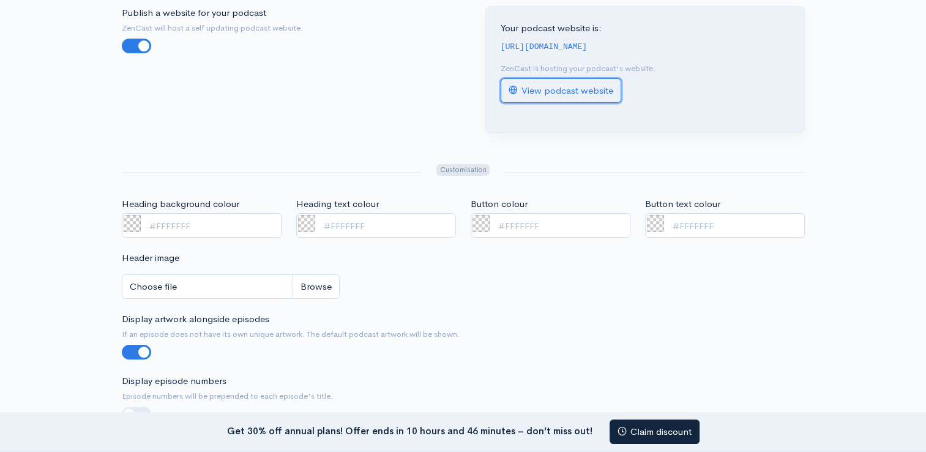
scroll to position [0, 0]
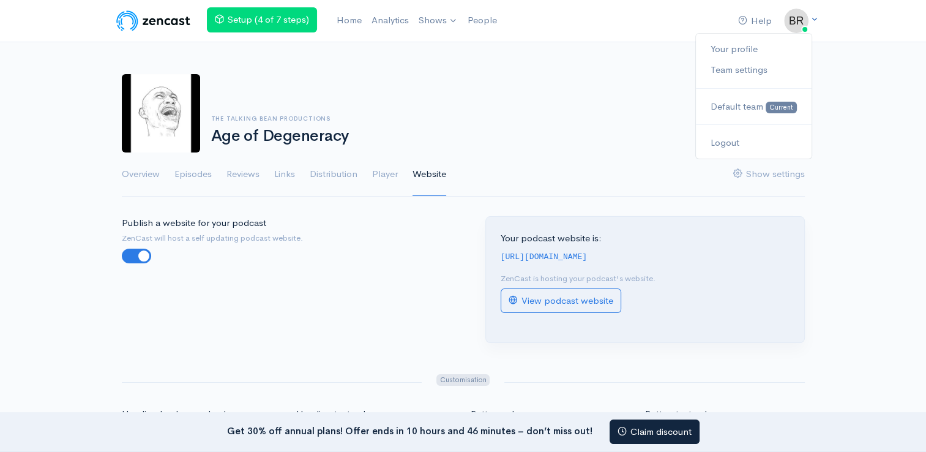
click at [797, 32] on img at bounding box center [796, 21] width 24 height 24
click at [740, 53] on link "Your profile" at bounding box center [753, 49] width 115 height 21
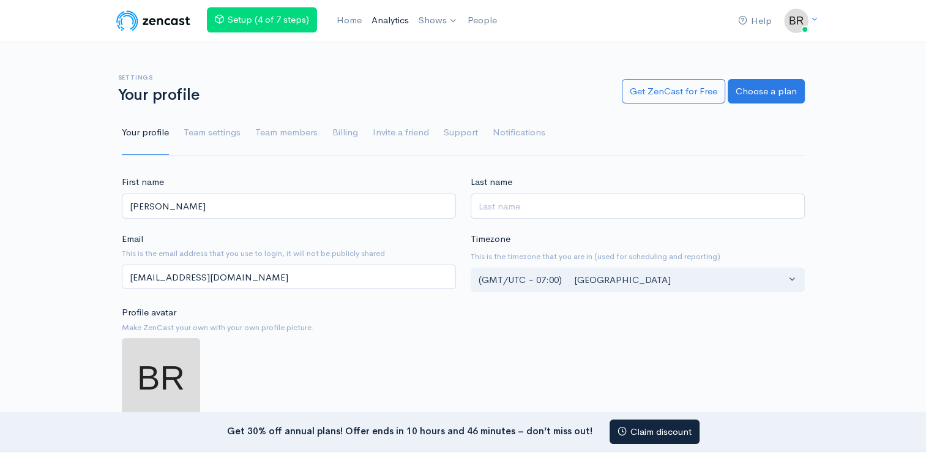
click at [370, 23] on link "Analytics" at bounding box center [390, 20] width 47 height 26
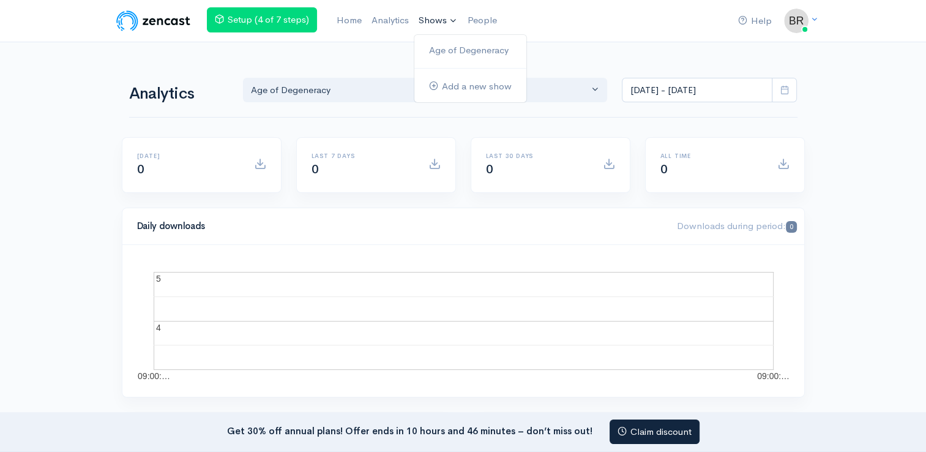
click at [448, 18] on link "Shows" at bounding box center [438, 20] width 49 height 27
click at [456, 51] on link "Age of Degeneracy" at bounding box center [471, 50] width 112 height 21
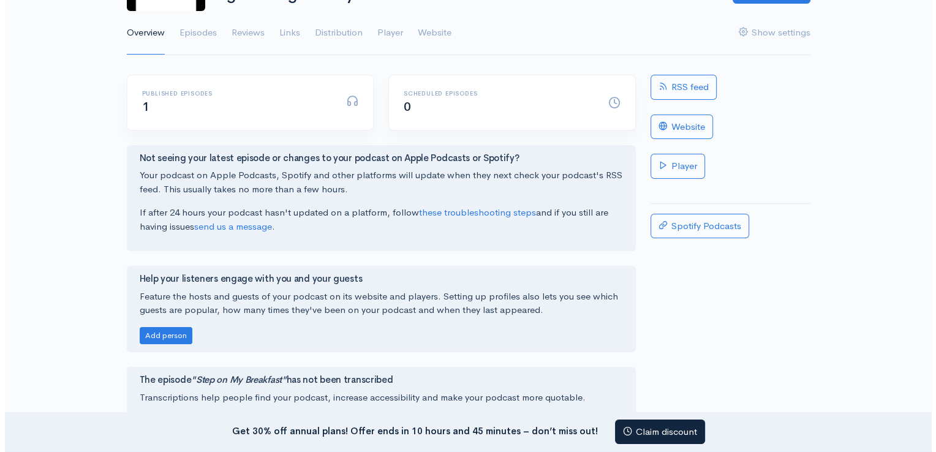
scroll to position [144, 0]
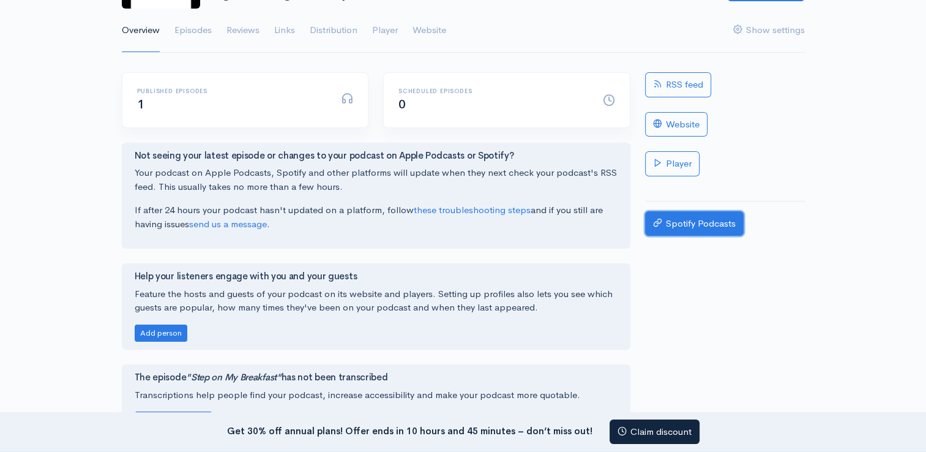
click at [672, 225] on link "Spotify Podcasts" at bounding box center [694, 223] width 99 height 25
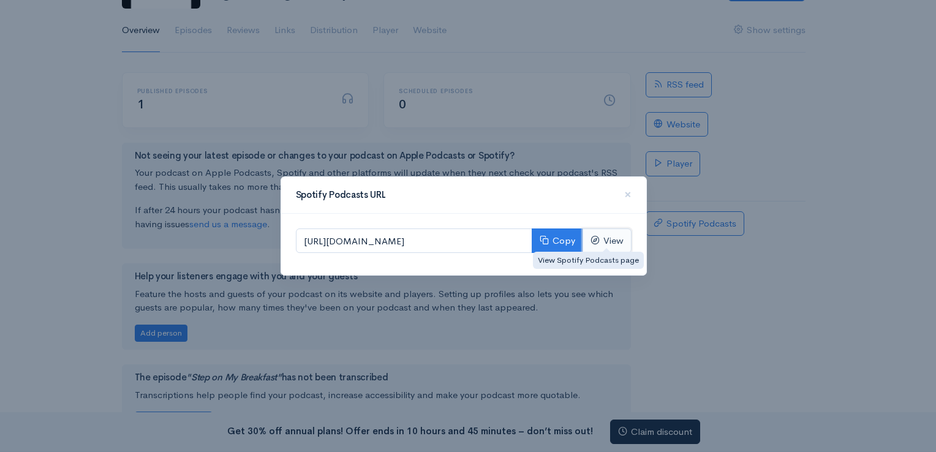
click at [596, 249] on body "Help Notifications View all Your profile Team settings Default team Current Log…" at bounding box center [468, 282] width 936 height 852
click at [479, 231] on input "https://open.spotify.com/show/2TFHmkmU5Gi4arcyF6Jn8d" at bounding box center [414, 240] width 236 height 25
drag, startPoint x: 479, startPoint y: 231, endPoint x: 532, endPoint y: 246, distance: 54.7
click at [532, 246] on input "https://open.spotify.com/show/2TFHmkmU5Gi4arcyF6Jn8d" at bounding box center [414, 240] width 236 height 25
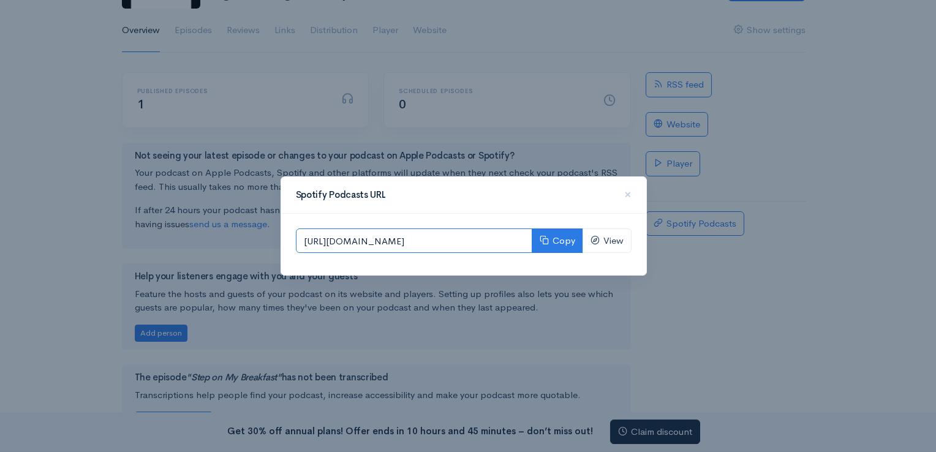
drag, startPoint x: 532, startPoint y: 246, endPoint x: 492, endPoint y: 239, distance: 41.1
click at [492, 239] on input "https://open.spotify.com/show/2TFHmkmU5Gi4arcyF6Jn8d" at bounding box center [414, 240] width 236 height 25
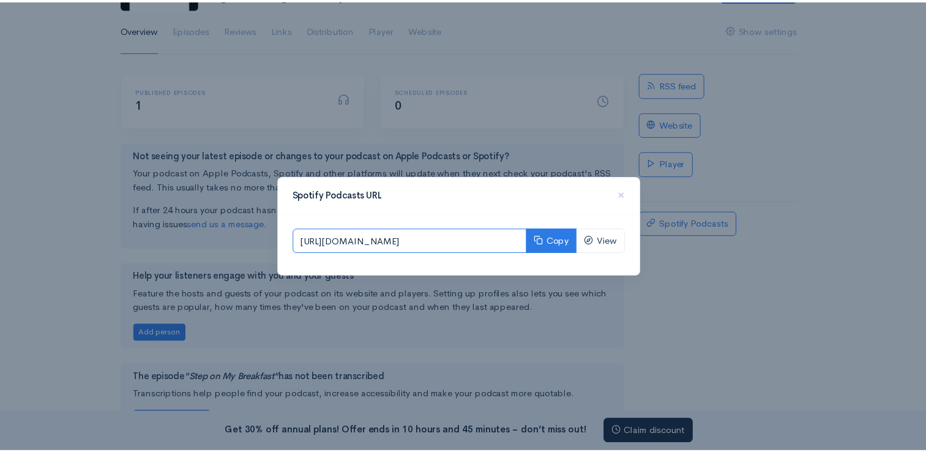
scroll to position [0, 0]
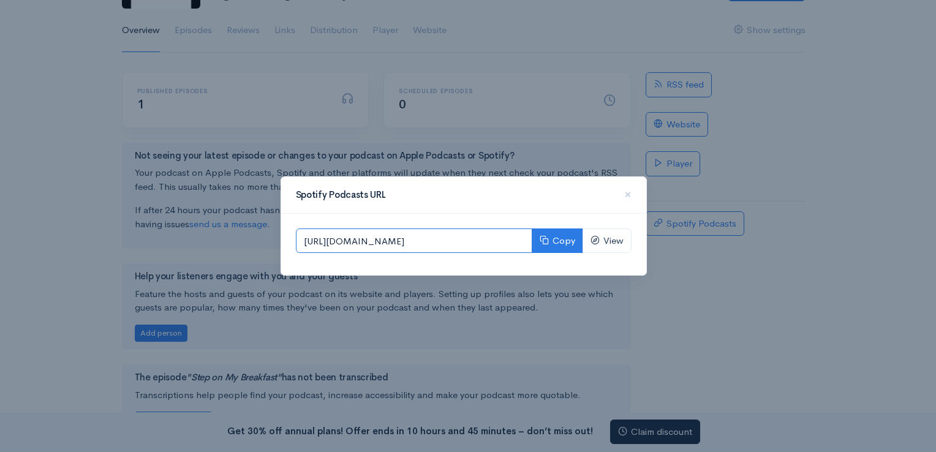
click at [476, 246] on input "https://open.spotify.com/show/2TFHmkmU5Gi4arcyF6Jn8d" at bounding box center [414, 240] width 236 height 25
click at [550, 246] on button "Copy" at bounding box center [557, 240] width 51 height 25
drag, startPoint x: 550, startPoint y: 246, endPoint x: 546, endPoint y: 190, distance: 56.5
click at [546, 190] on h4 "Spotify Podcasts URL" at bounding box center [460, 195] width 328 height 10
click at [559, 242] on button "Copy" at bounding box center [557, 240] width 51 height 25
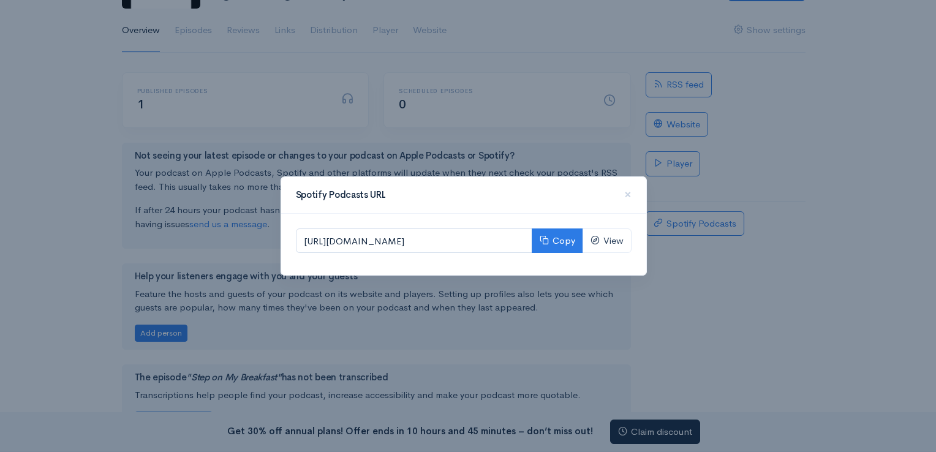
click at [550, 126] on div "Spotify Podcasts URL × https://open.spotify.com/show/2TFHmkmU5Gi4arcyF6Jn8d Cop…" at bounding box center [468, 226] width 936 height 452
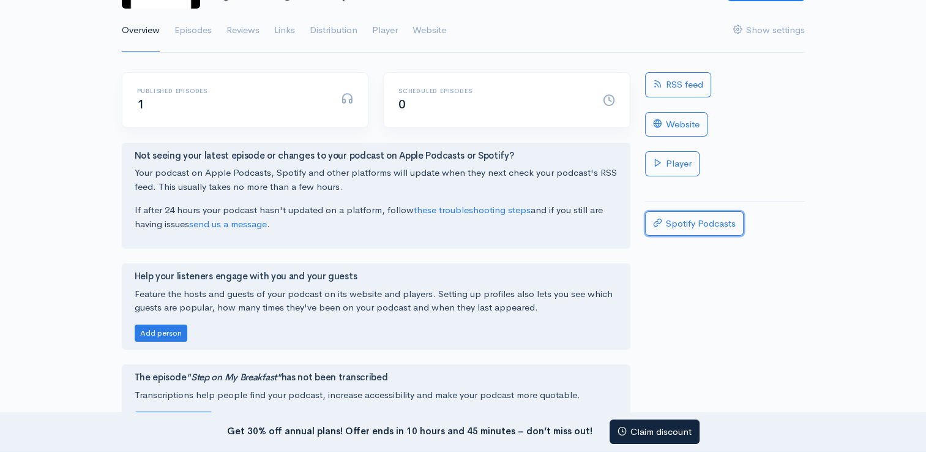
scroll to position [51, 0]
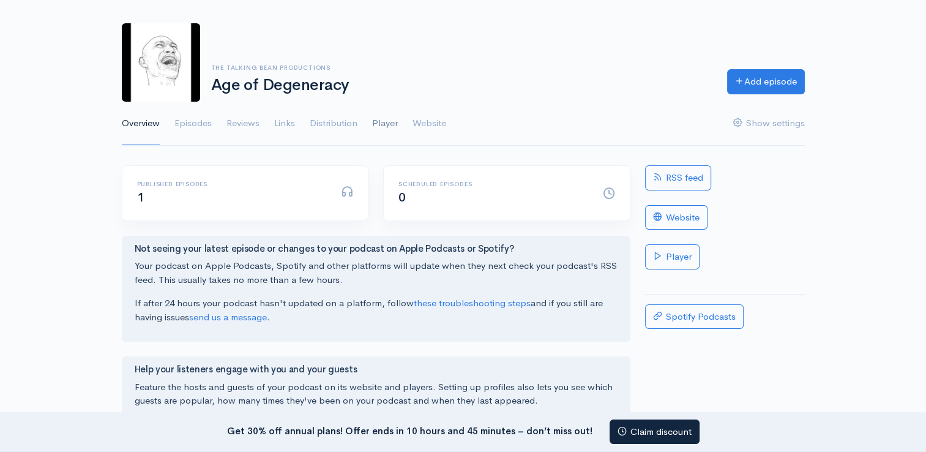
click at [380, 119] on link "Player" at bounding box center [385, 124] width 26 height 44
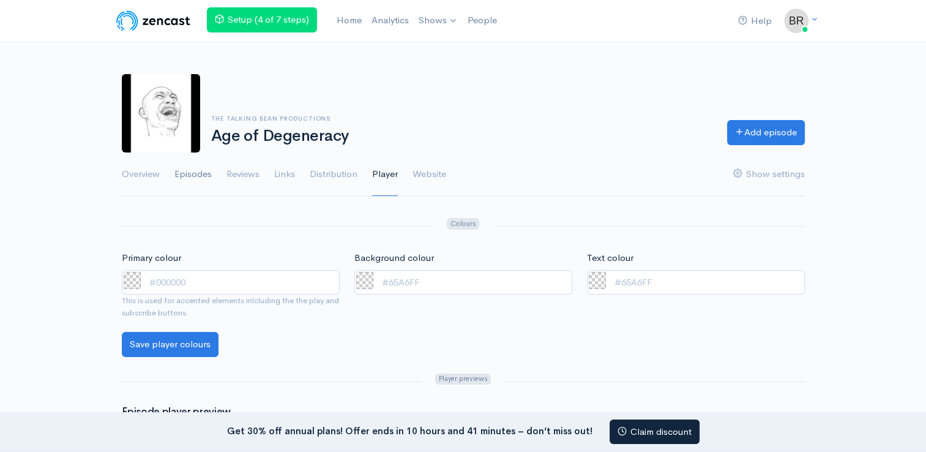
click at [189, 174] on link "Episodes" at bounding box center [193, 174] width 37 height 44
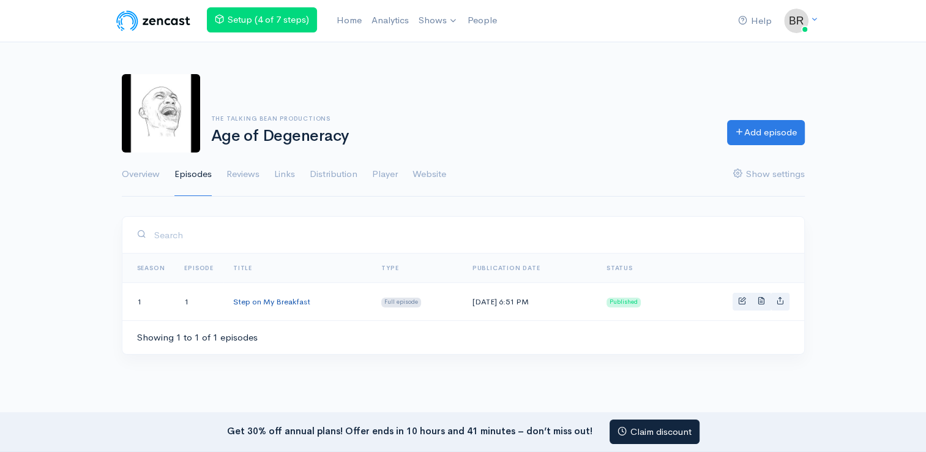
click at [271, 299] on link "Step on My Breakfast" at bounding box center [271, 301] width 77 height 10
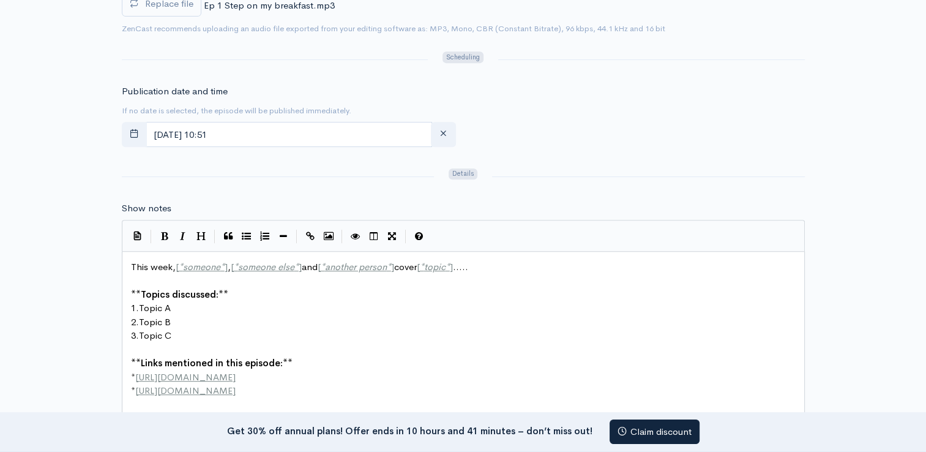
scroll to position [528, 0]
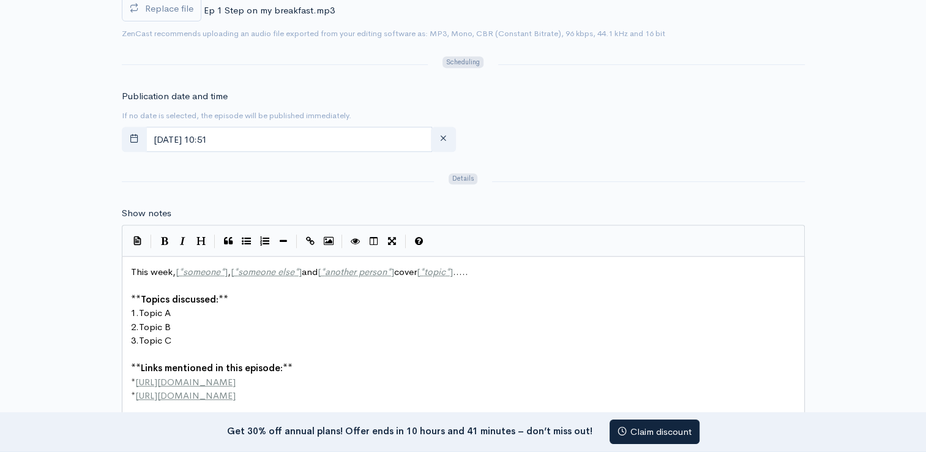
click at [858, 341] on div "Title Step on My Breakfast Your episode title should not include your podcast t…" at bounding box center [463, 284] width 926 height 1193
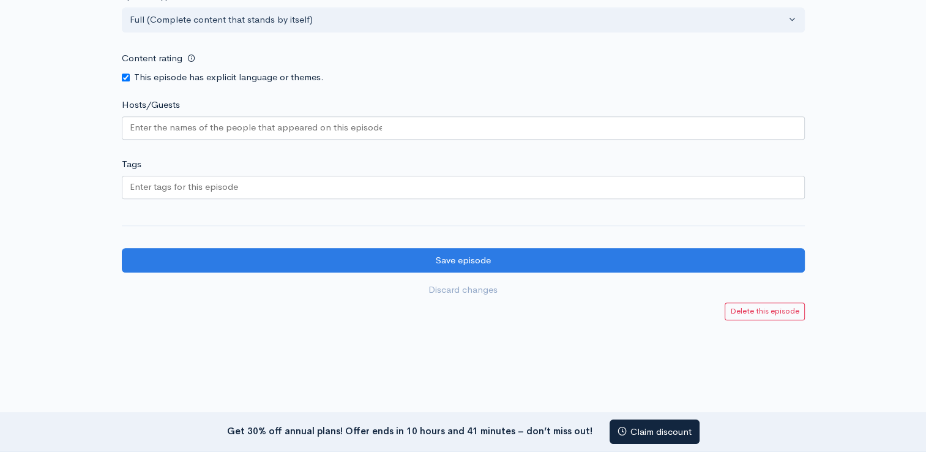
scroll to position [1090, 0]
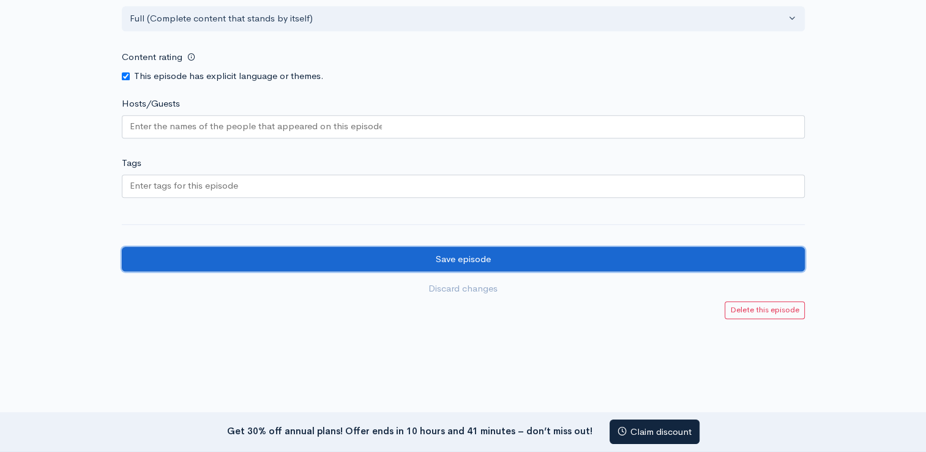
click at [544, 256] on input "Save episode" at bounding box center [463, 259] width 683 height 25
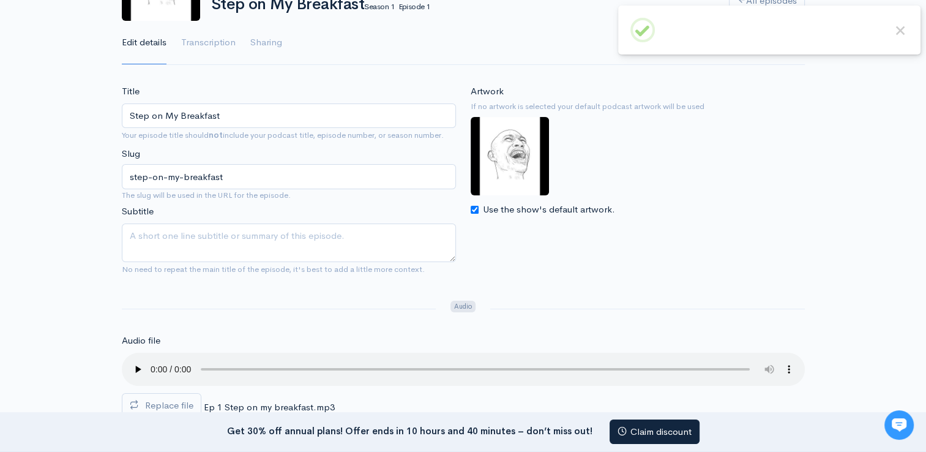
scroll to position [132, 0]
click at [659, 270] on div "Artwork If no artwork is selected your default podcast artwork will be used Use…" at bounding box center [638, 184] width 349 height 200
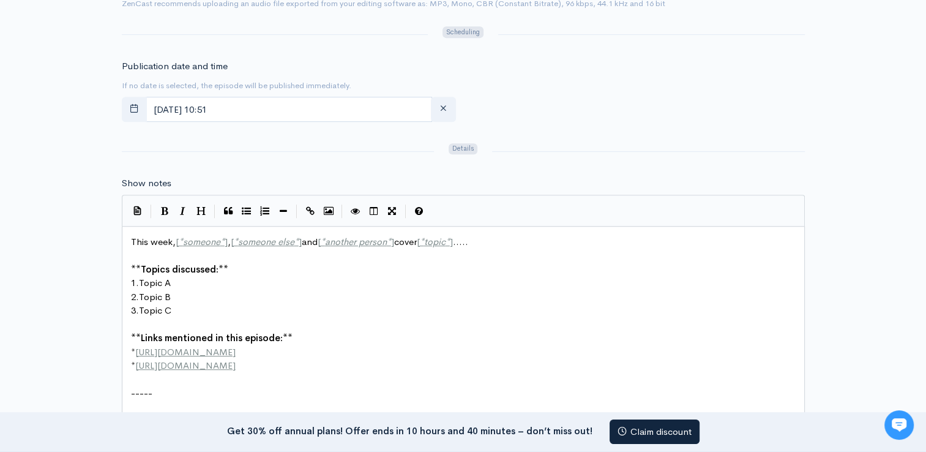
scroll to position [560, 0]
